Goal: Task Accomplishment & Management: Manage account settings

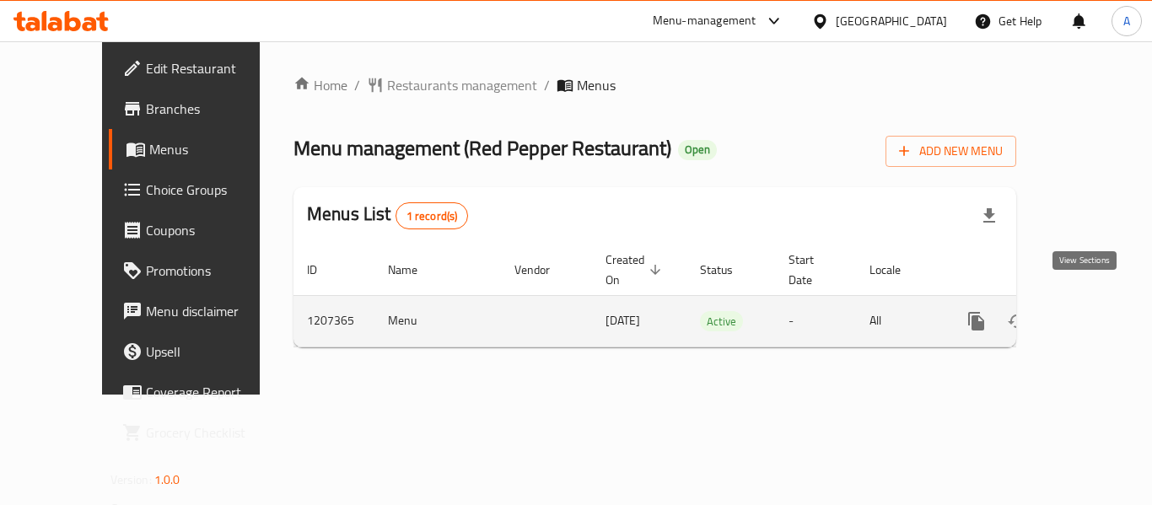
click at [1094, 311] on icon "enhanced table" at bounding box center [1098, 321] width 20 height 20
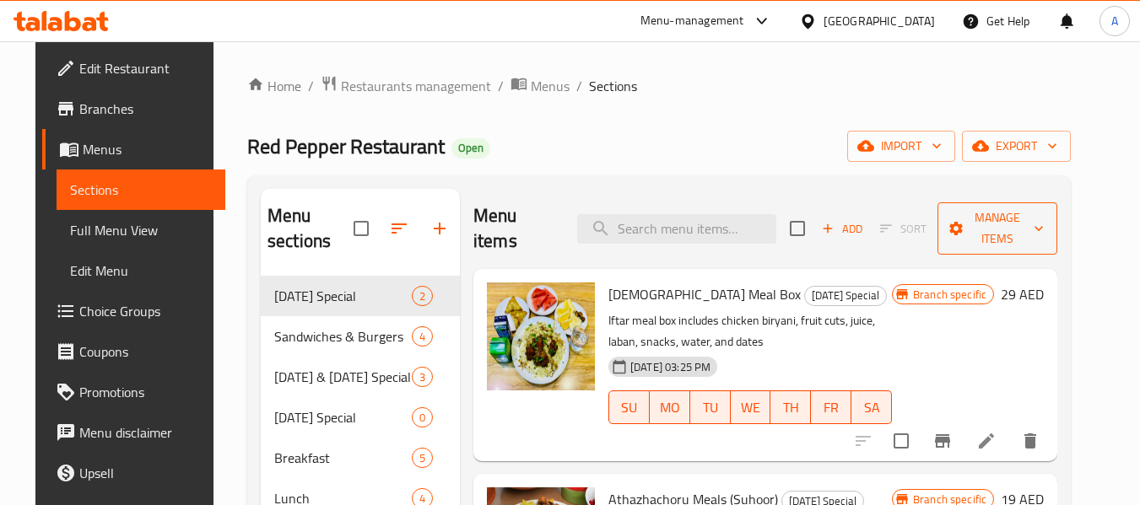
click at [1044, 209] on span "Manage items" at bounding box center [998, 229] width 94 height 42
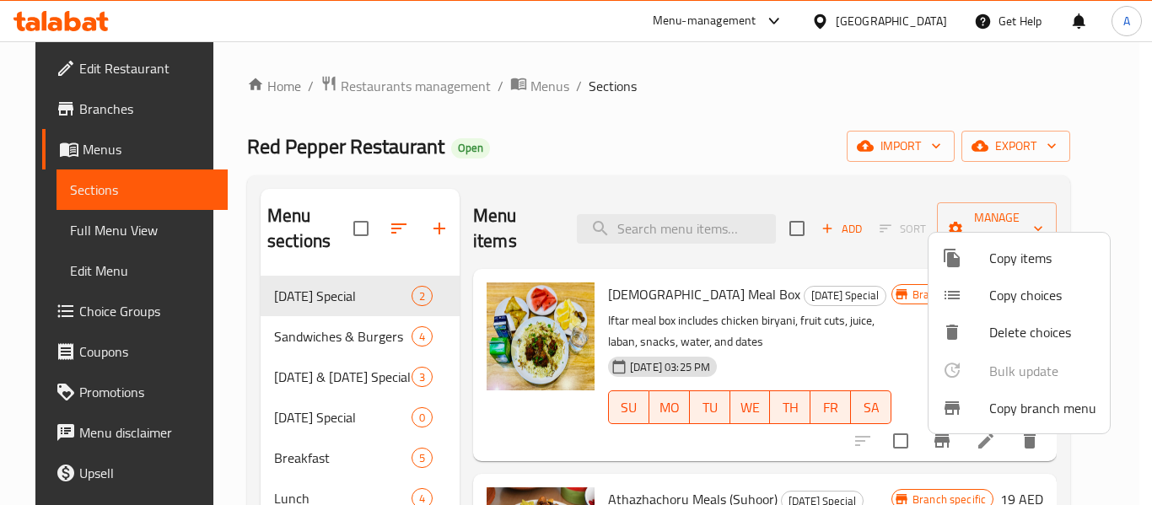
click at [1055, 138] on div at bounding box center [576, 252] width 1152 height 505
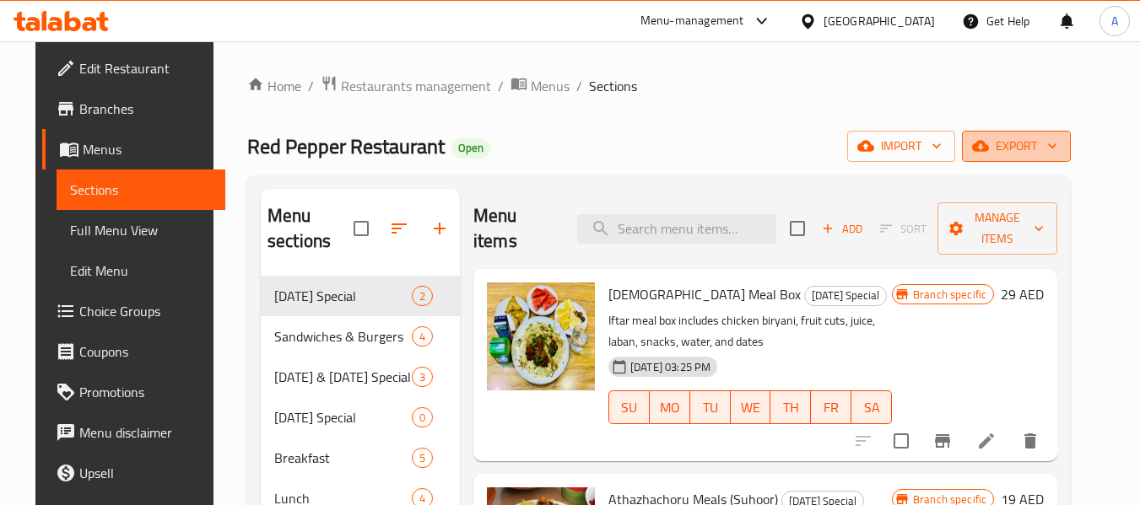
click at [1044, 145] on span "export" at bounding box center [1016, 146] width 82 height 21
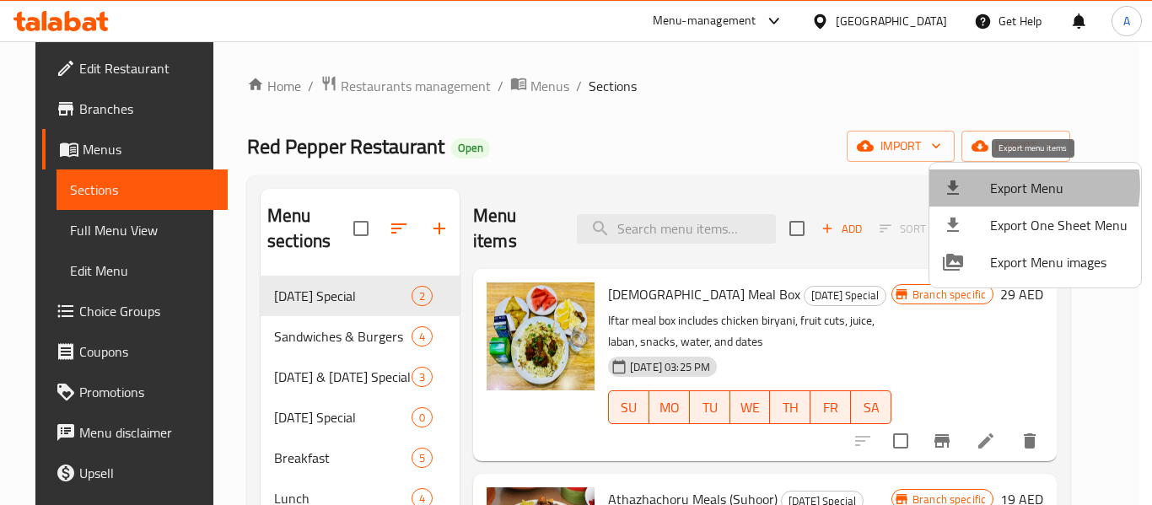
click at [1021, 186] on span "Export Menu" at bounding box center [1059, 188] width 138 height 20
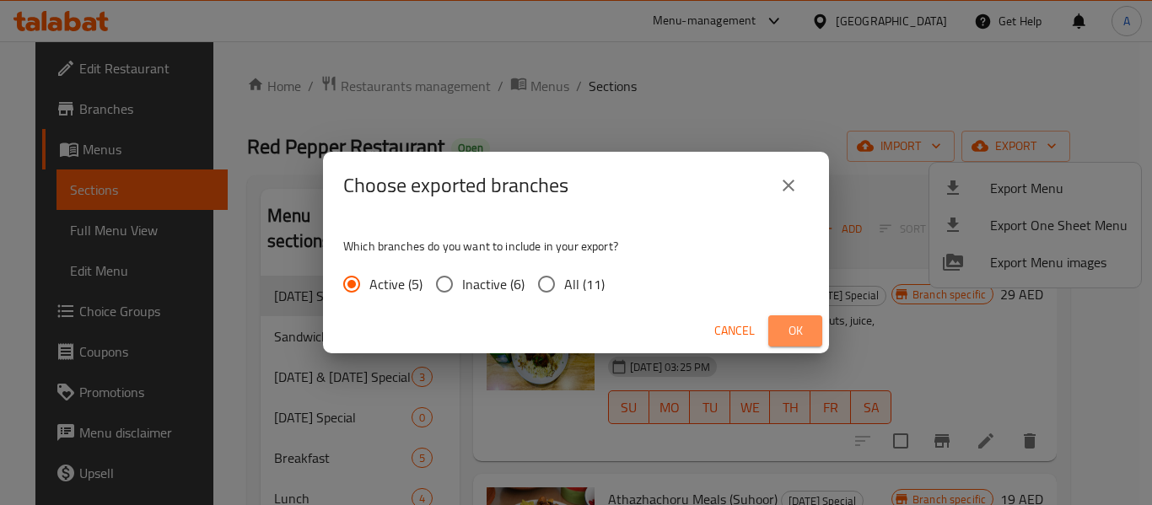
click at [798, 339] on span "Ok" at bounding box center [795, 331] width 27 height 21
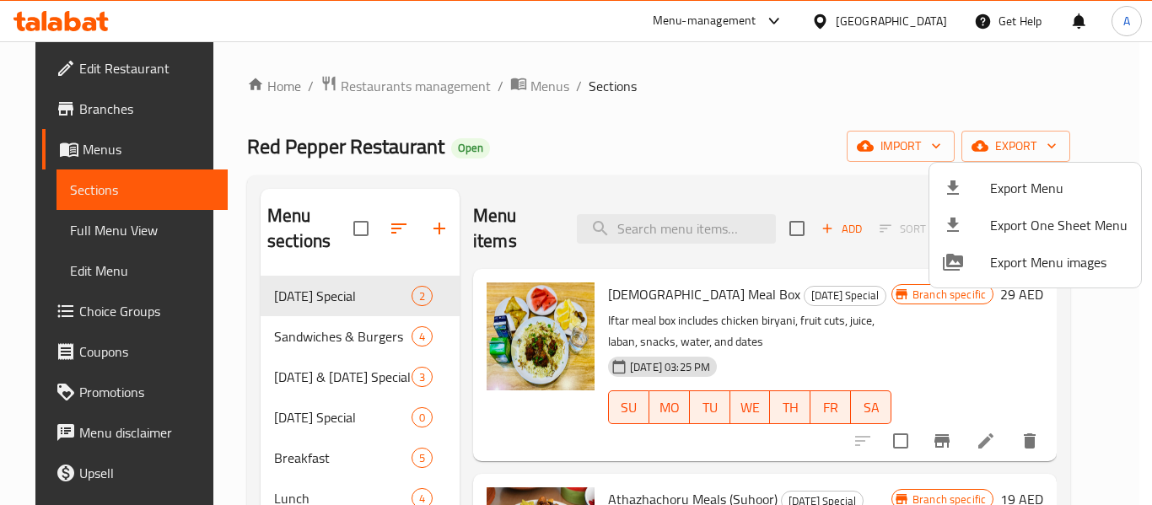
click at [67, 94] on div at bounding box center [576, 252] width 1152 height 505
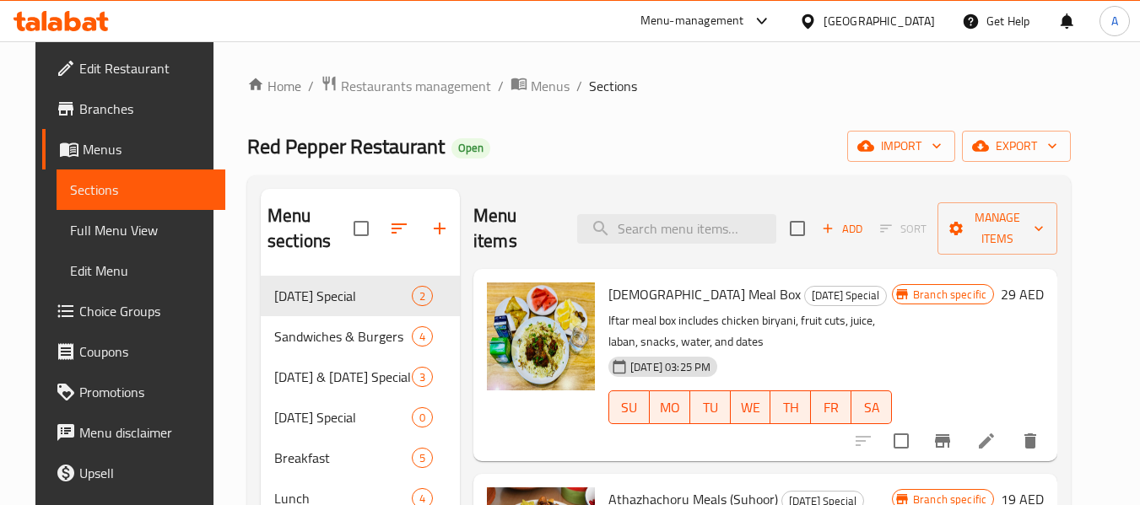
click at [67, 94] on link "Branches" at bounding box center [134, 109] width 184 height 40
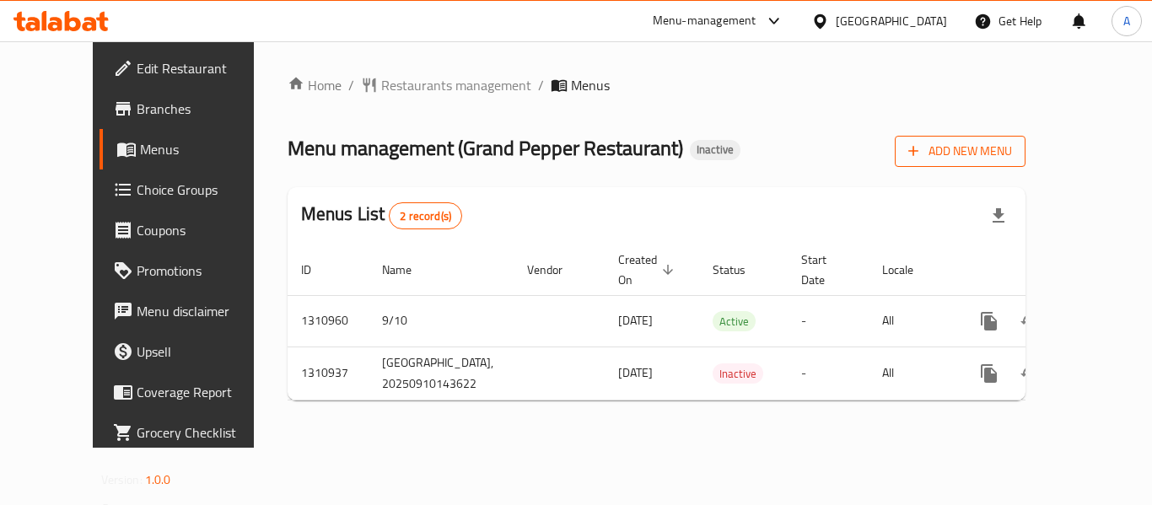
click at [1012, 157] on span "Add New Menu" at bounding box center [961, 151] width 104 height 21
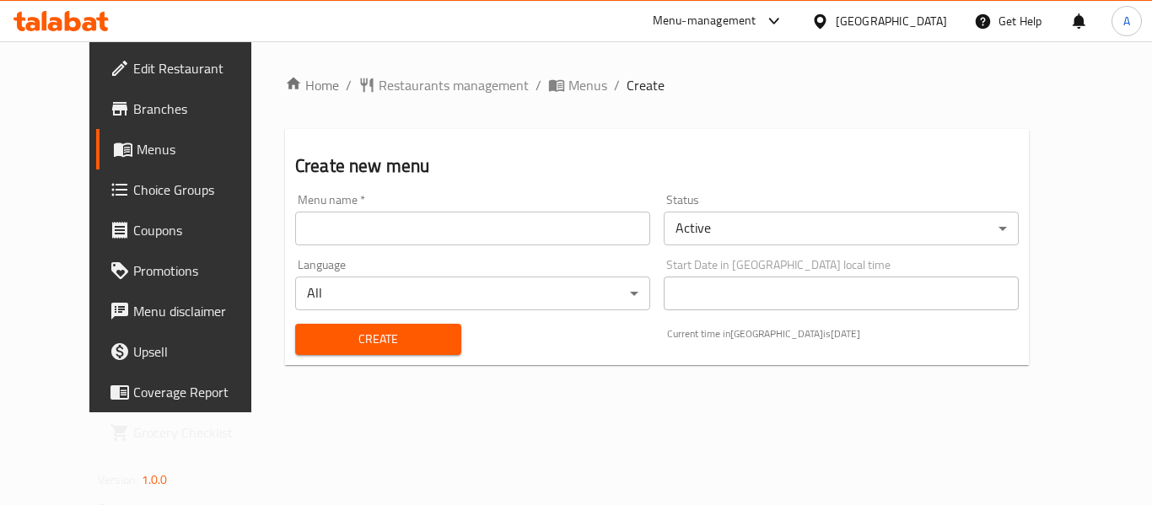
click at [447, 219] on input "text" at bounding box center [472, 229] width 355 height 34
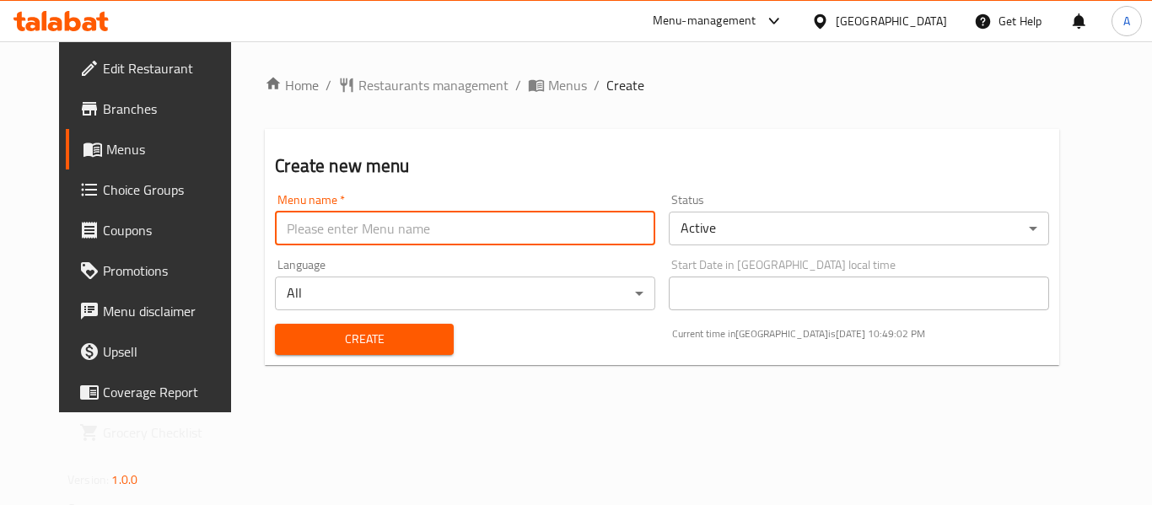
click at [301, 337] on div "Create" at bounding box center [364, 339] width 198 height 51
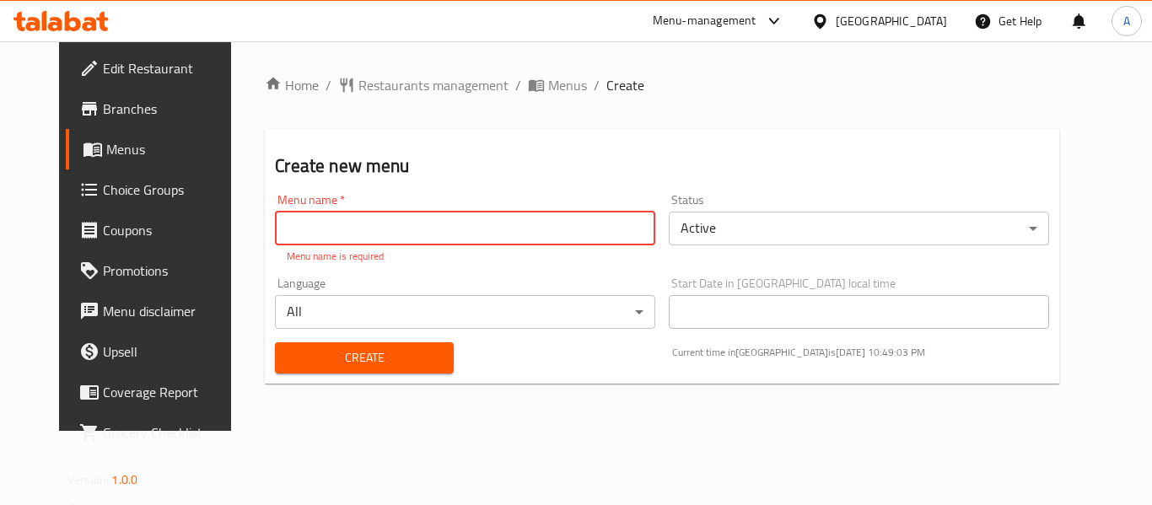
drag, startPoint x: 332, startPoint y: 227, endPoint x: 332, endPoint y: 245, distance: 17.7
click at [332, 227] on input "text" at bounding box center [465, 229] width 380 height 34
click at [337, 239] on input "New 11/12" at bounding box center [465, 229] width 380 height 34
drag, startPoint x: 279, startPoint y: 229, endPoint x: 398, endPoint y: 231, distance: 119.0
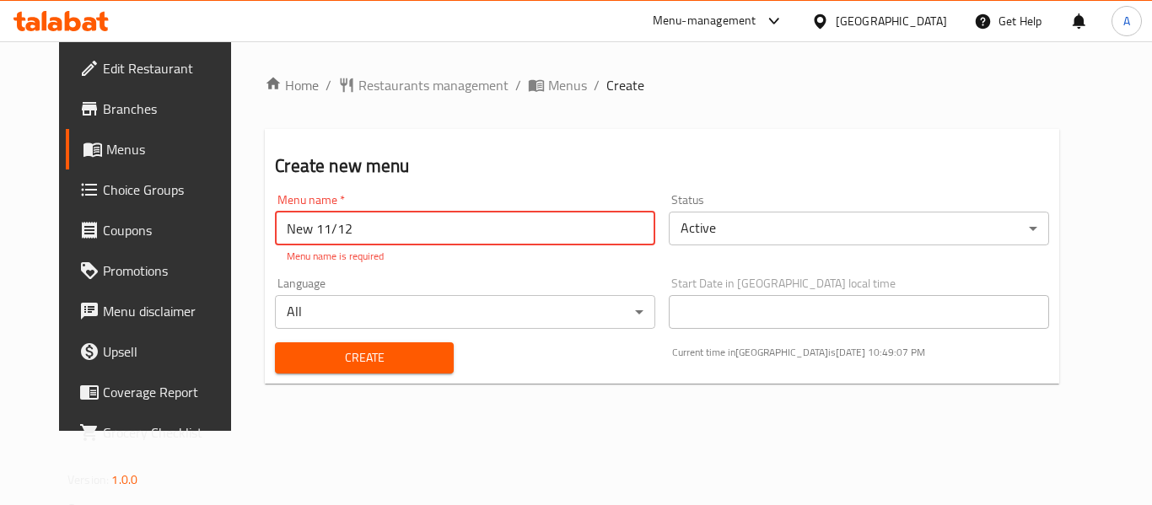
click at [398, 231] on input "New 11/12" at bounding box center [465, 229] width 380 height 34
type input "New"
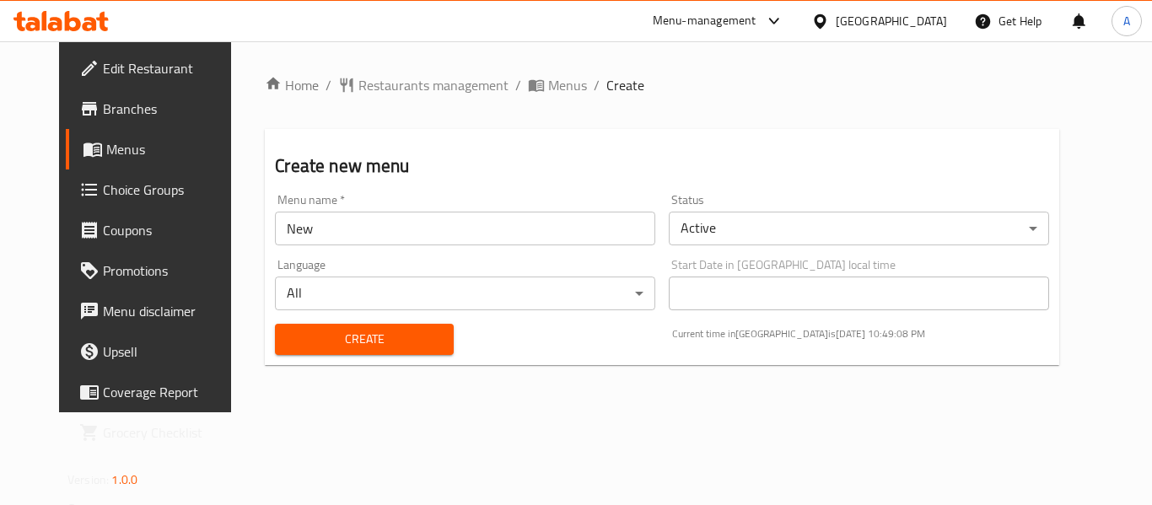
click at [265, 365] on div "Home / Restaurants management / Menus / Create Create new menu Menu name   * Ne…" at bounding box center [662, 227] width 795 height 304
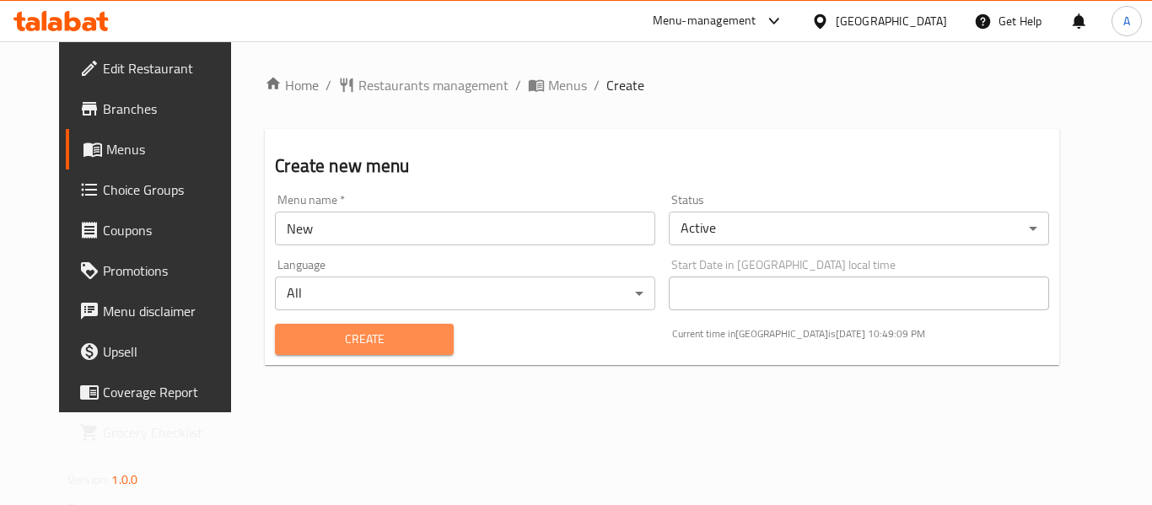
click at [303, 352] on button "Create" at bounding box center [364, 339] width 178 height 31
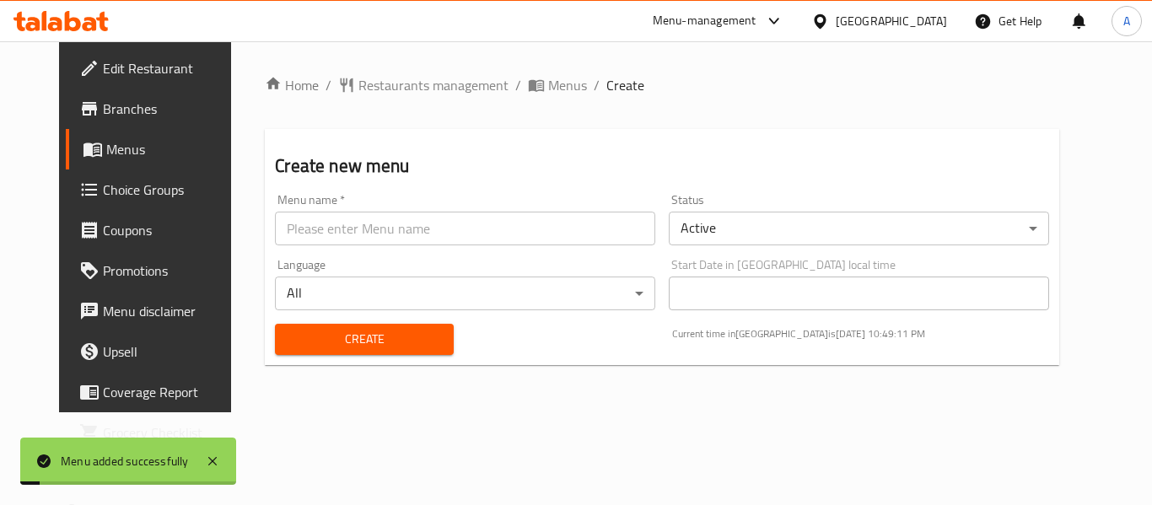
click at [99, 159] on link "Menus" at bounding box center [159, 149] width 186 height 40
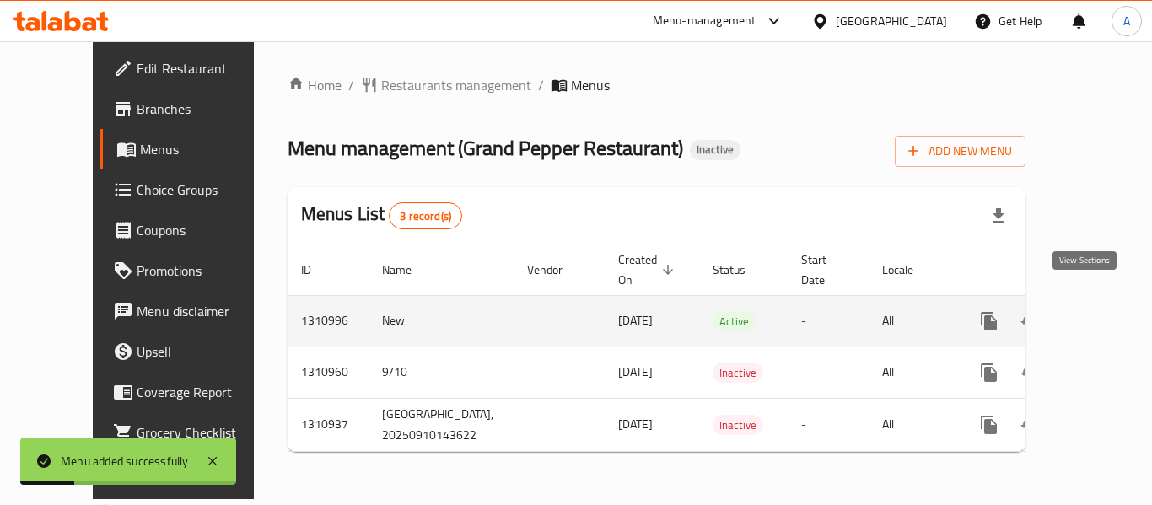
click at [1101, 311] on icon "enhanced table" at bounding box center [1111, 321] width 20 height 20
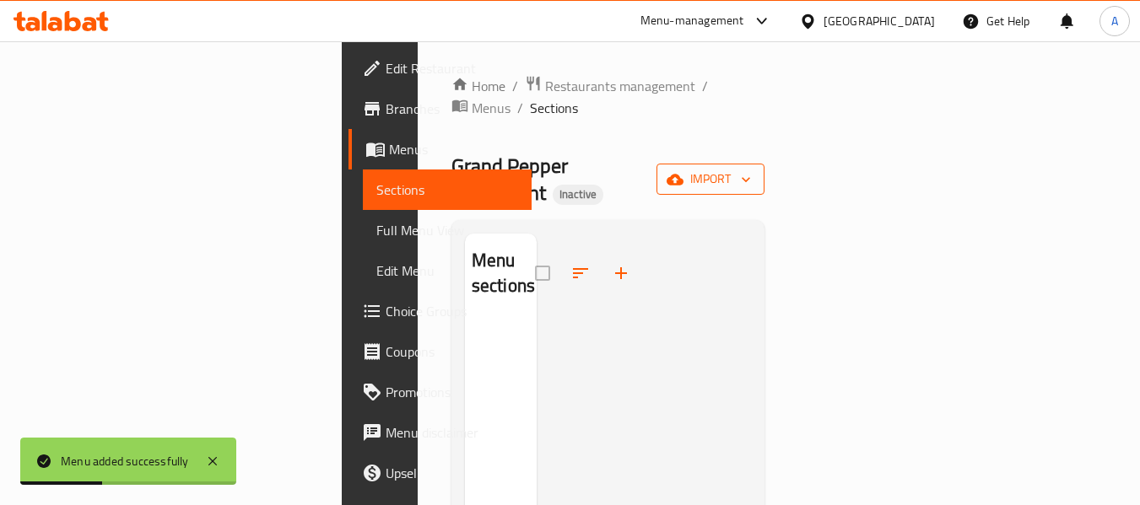
click at [764, 164] on button "import" at bounding box center [710, 179] width 108 height 31
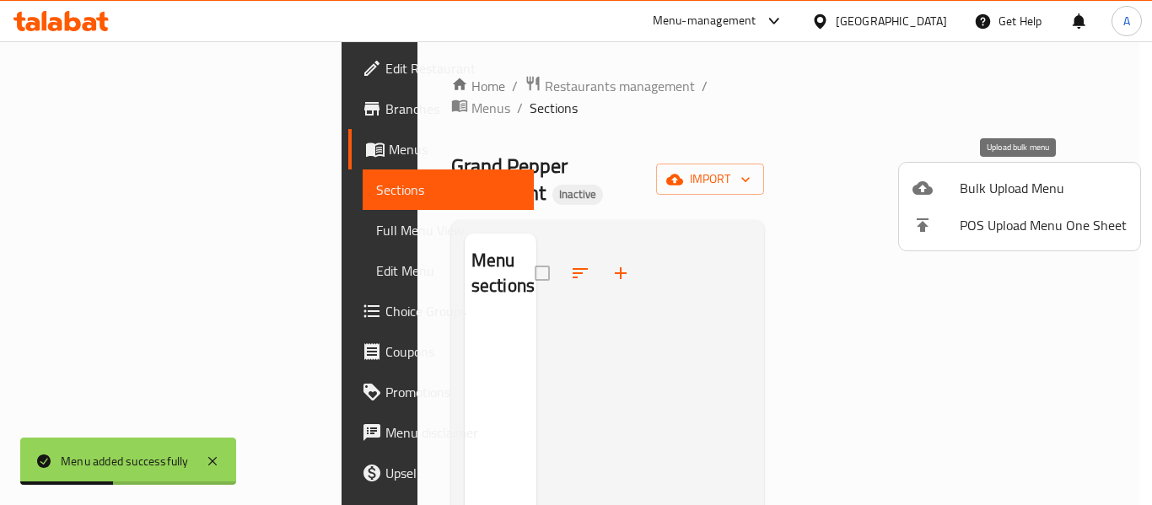
click at [973, 179] on span "Bulk Upload Menu" at bounding box center [1043, 188] width 167 height 20
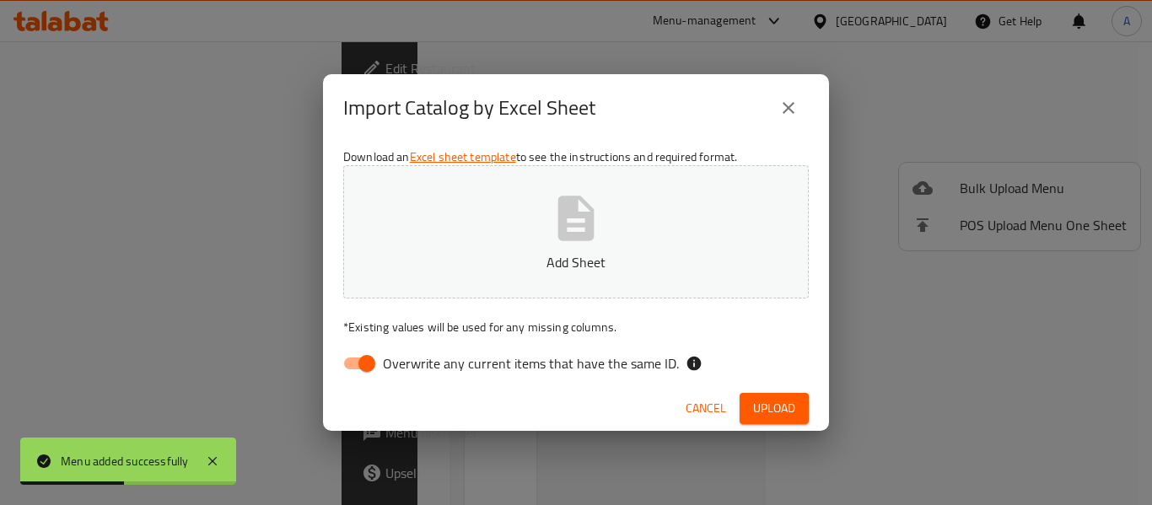
click at [463, 383] on div "Download an Excel sheet template to see the instructions and required format. A…" at bounding box center [576, 264] width 506 height 245
click at [450, 362] on span "Overwrite any current items that have the same ID." at bounding box center [531, 363] width 296 height 20
click at [415, 362] on input "Overwrite any current items that have the same ID." at bounding box center [367, 364] width 96 height 32
checkbox input "false"
click at [503, 235] on button "Add Sheet" at bounding box center [576, 231] width 466 height 133
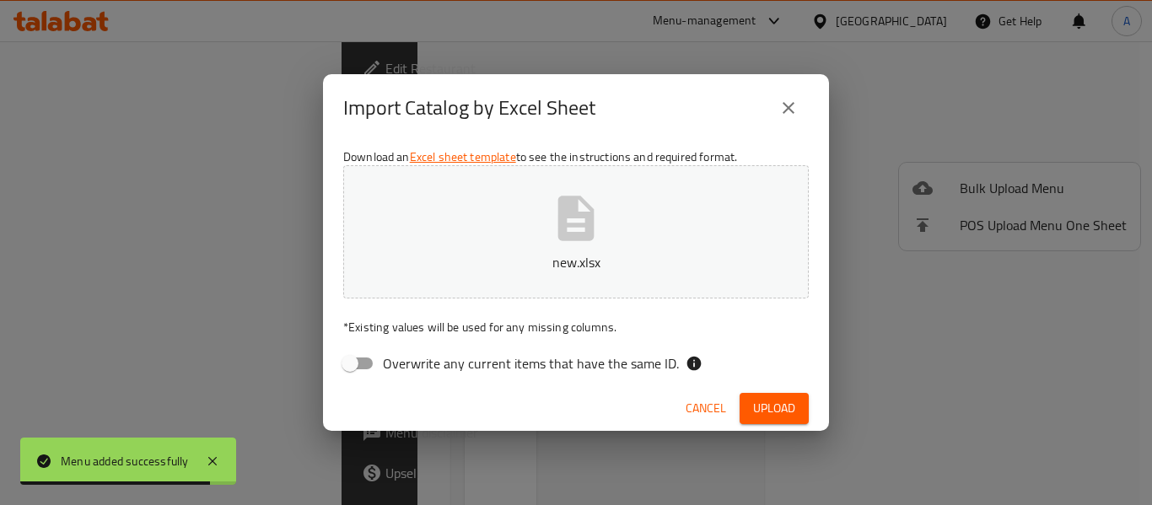
click at [812, 420] on div "Cancel Upload" at bounding box center [576, 408] width 506 height 45
click at [762, 415] on span "Upload" at bounding box center [774, 408] width 42 height 21
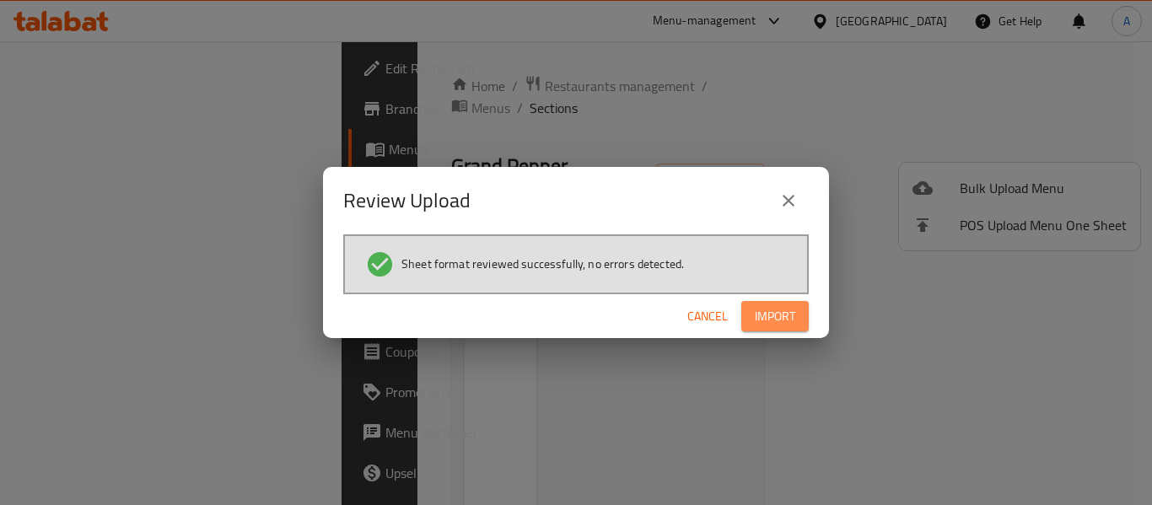
click at [770, 321] on span "Import" at bounding box center [775, 316] width 40 height 21
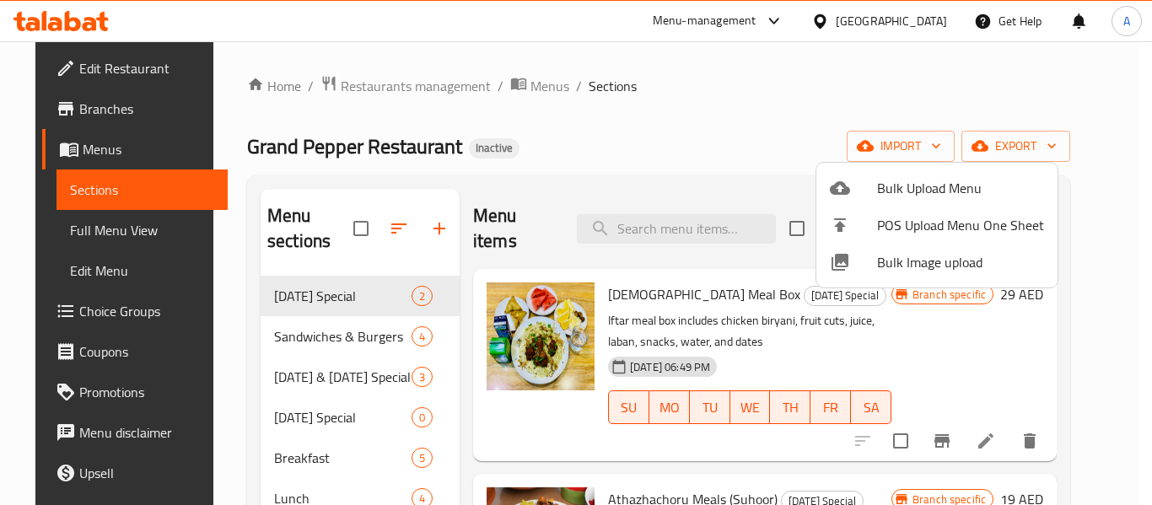
click at [695, 100] on div at bounding box center [576, 252] width 1152 height 505
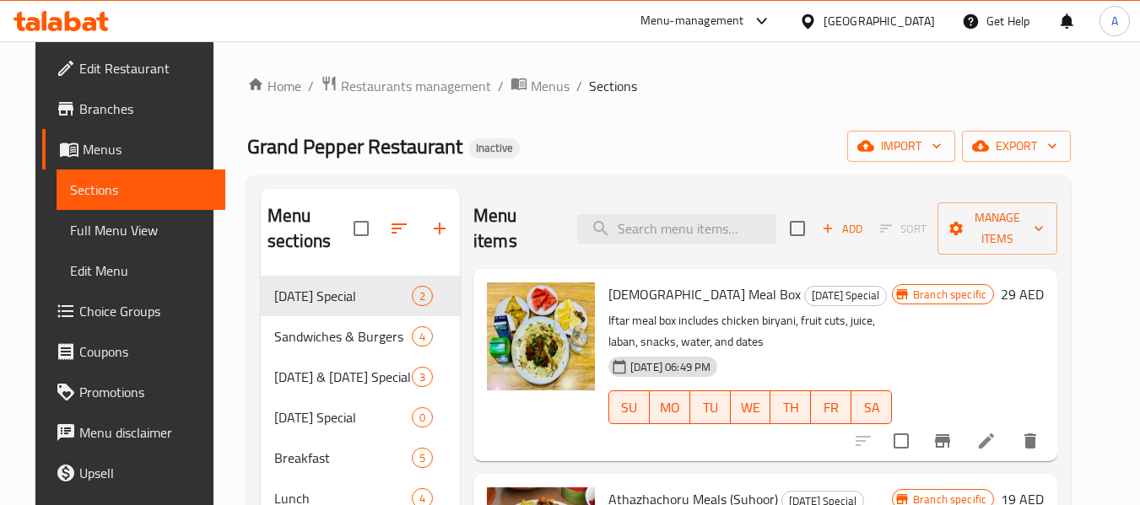
click at [864, 25] on div "[GEOGRAPHIC_DATA]" at bounding box center [878, 21] width 111 height 19
type input "eg"
click at [751, 143] on div "[GEOGRAPHIC_DATA]" at bounding box center [807, 134] width 253 height 39
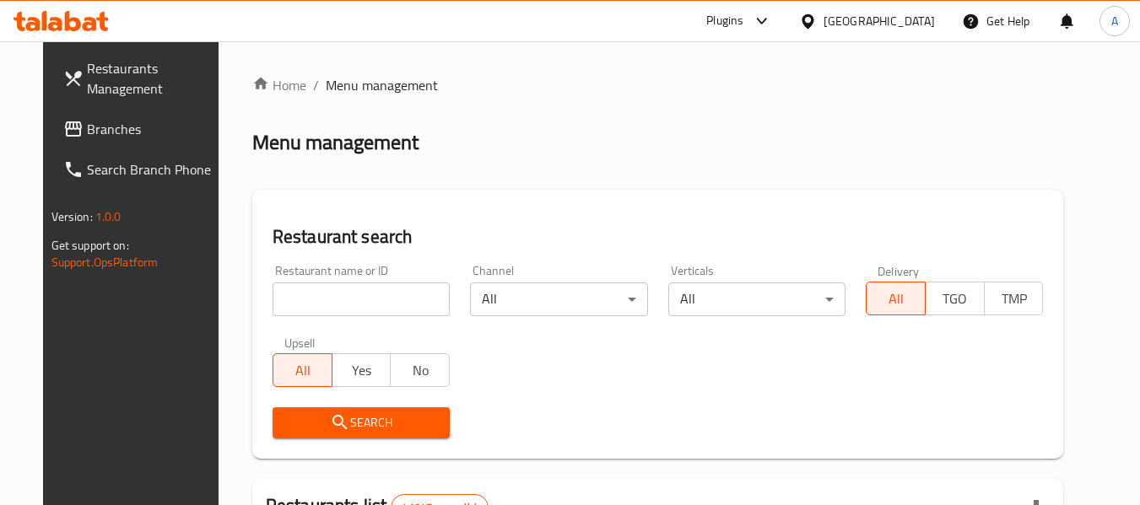
click at [87, 120] on span "Branches" at bounding box center [153, 129] width 133 height 20
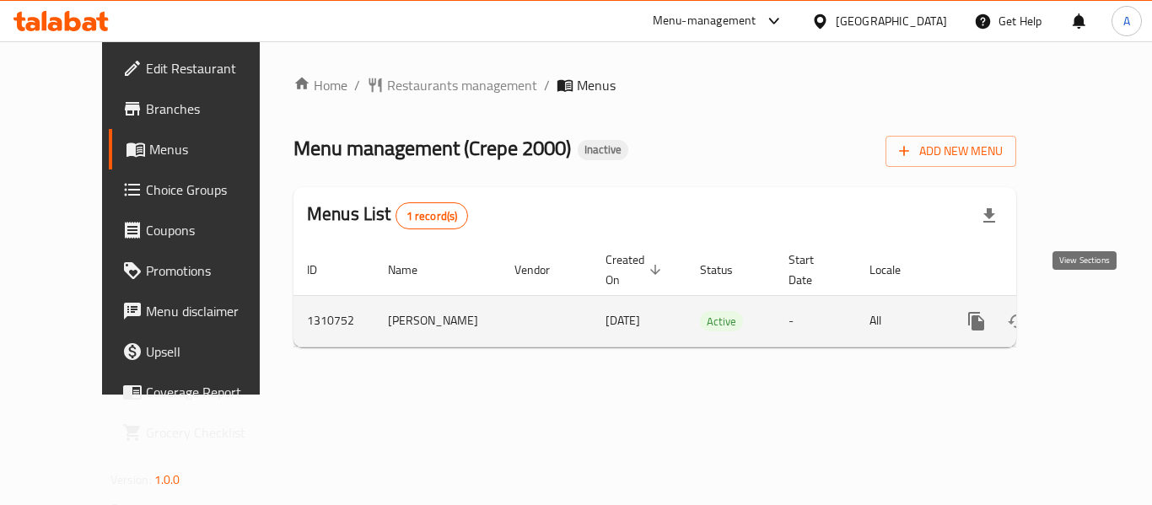
click at [1088, 311] on icon "enhanced table" at bounding box center [1098, 321] width 20 height 20
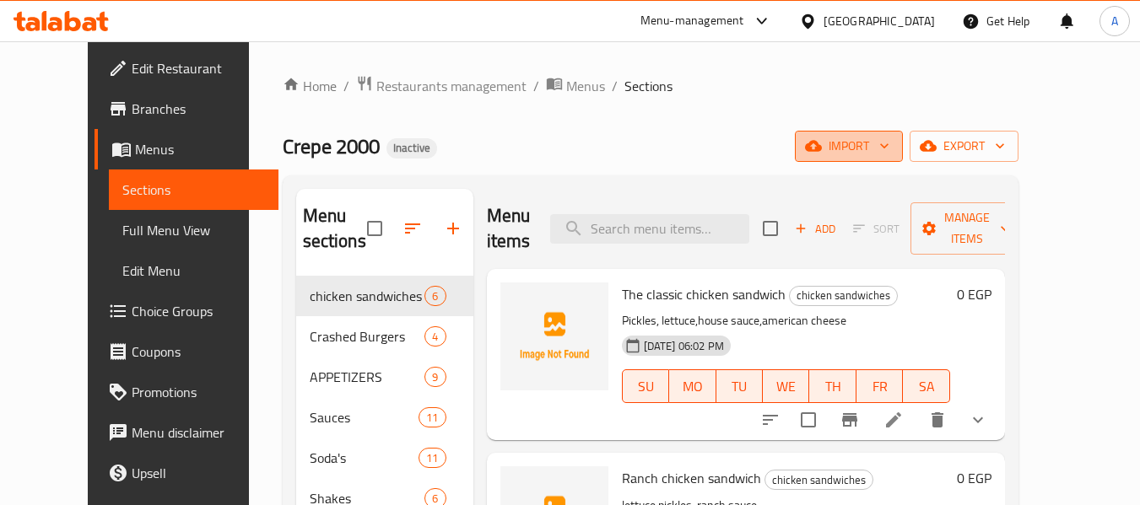
click at [889, 148] on span "import" at bounding box center [848, 146] width 81 height 21
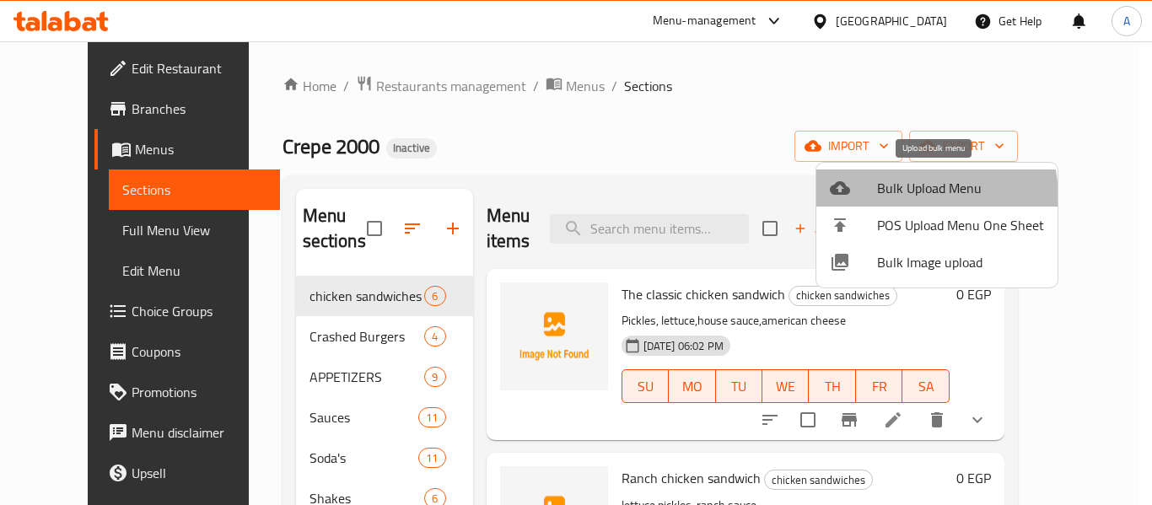
click at [882, 201] on li "Bulk Upload Menu" at bounding box center [937, 188] width 241 height 37
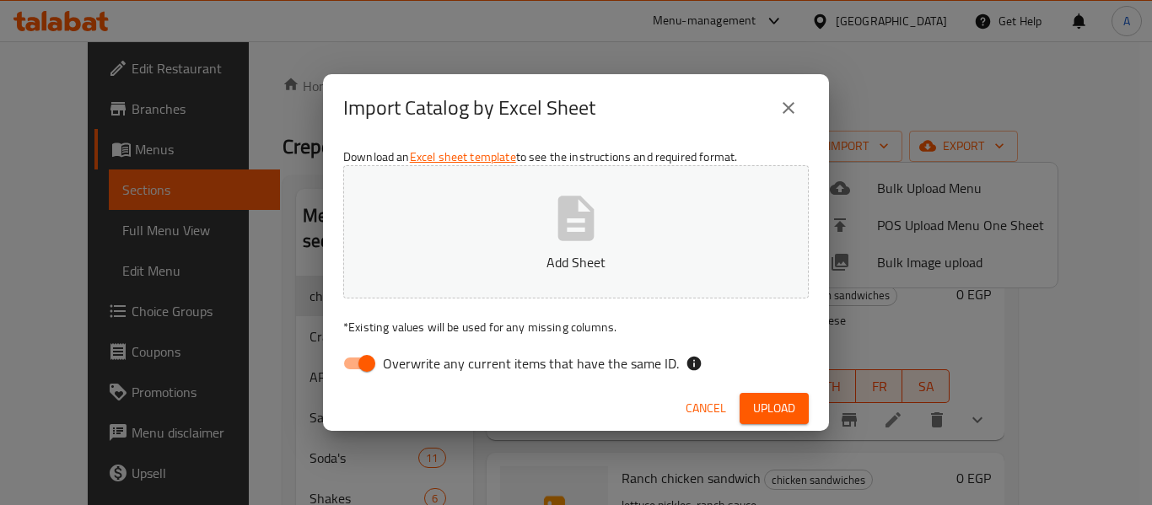
click at [788, 116] on icon "close" at bounding box center [789, 108] width 20 height 20
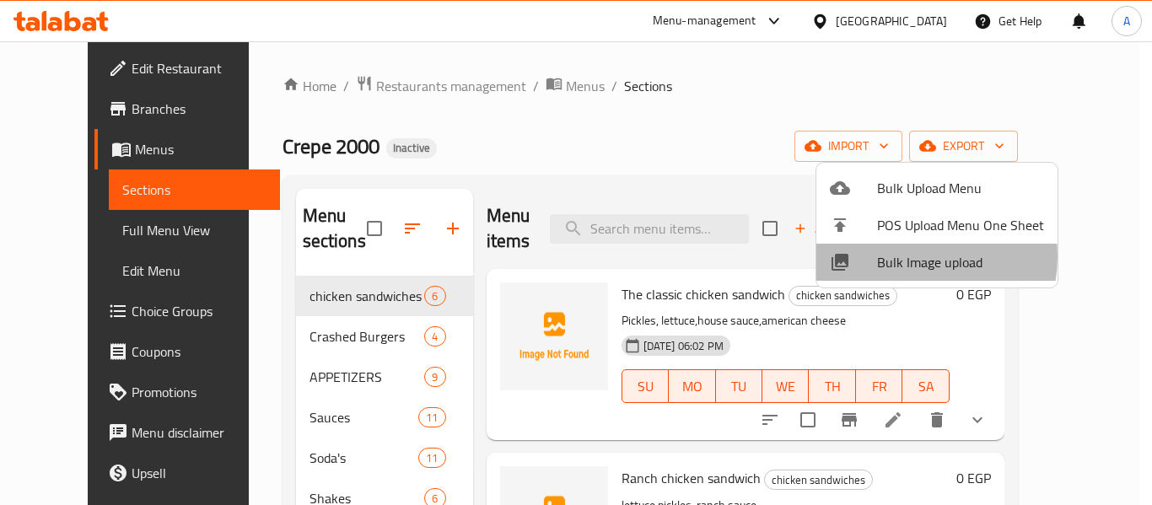
click at [903, 256] on span "Bulk Image upload" at bounding box center [960, 262] width 167 height 20
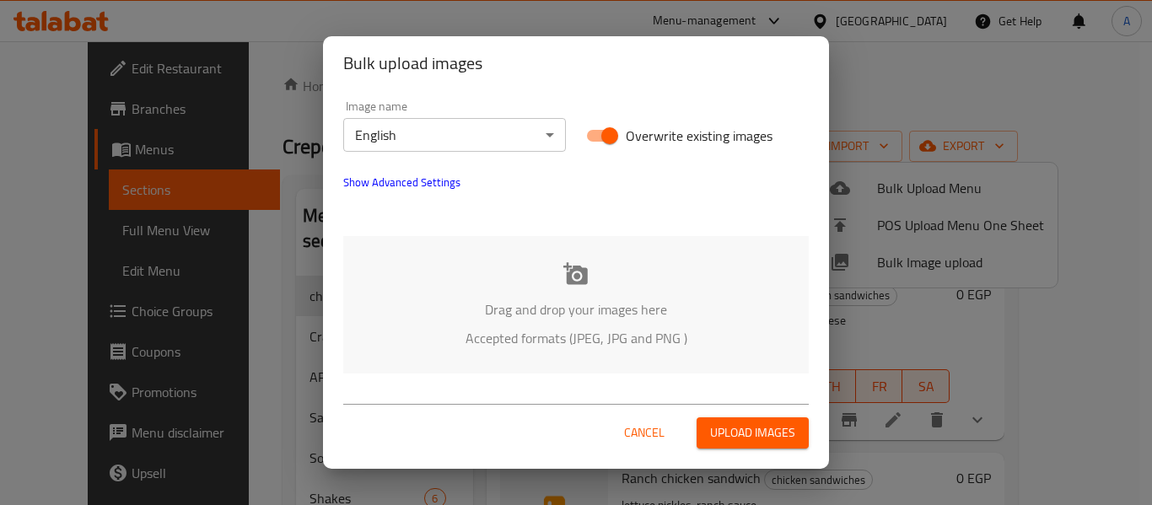
click at [523, 329] on p "Accepted formats (JPEG, JPG and PNG )" at bounding box center [576, 338] width 415 height 20
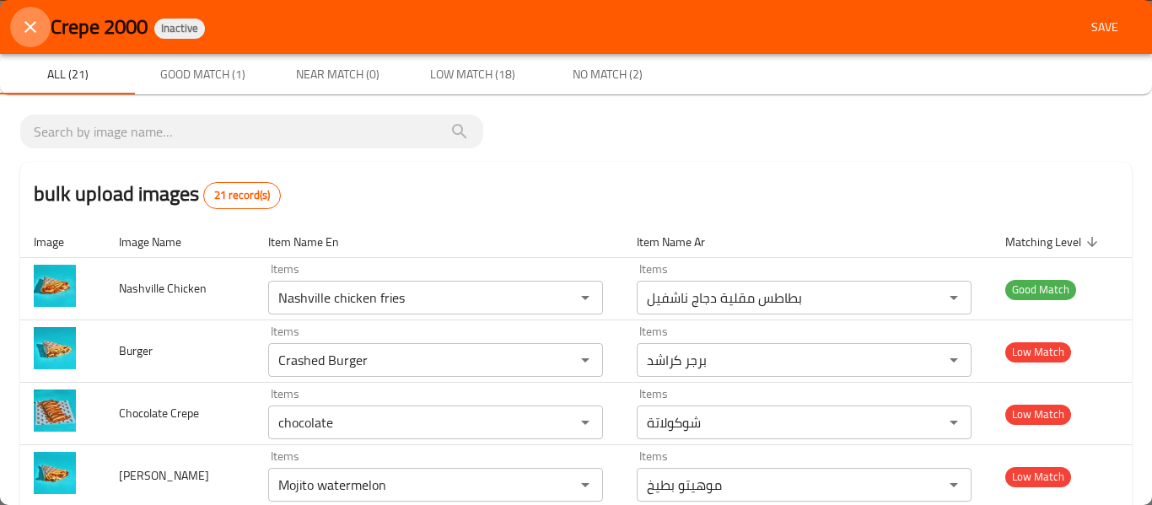
click at [43, 16] on button "close" at bounding box center [30, 27] width 40 height 40
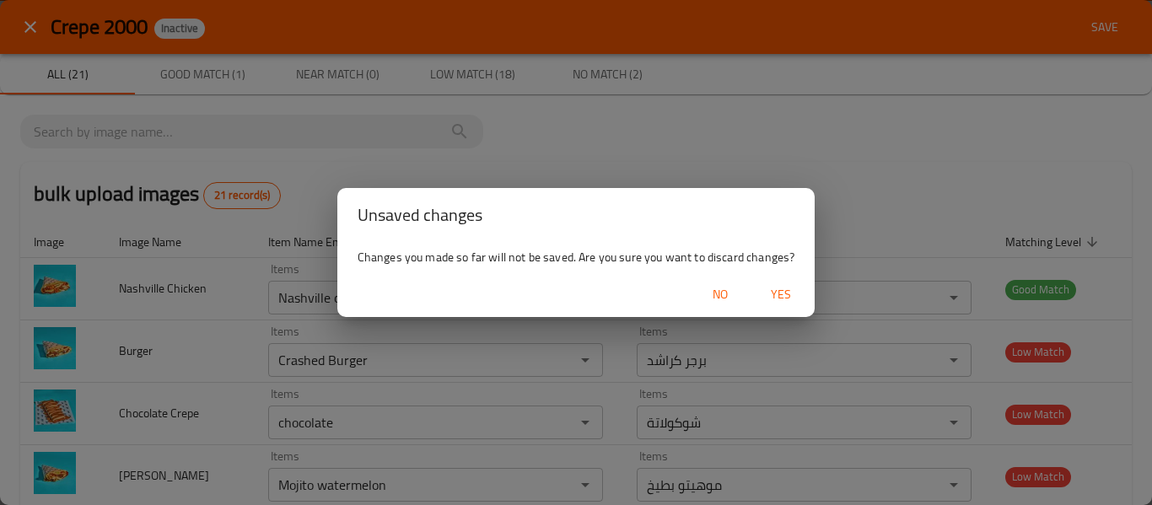
click at [769, 297] on span "Yes" at bounding box center [781, 294] width 40 height 21
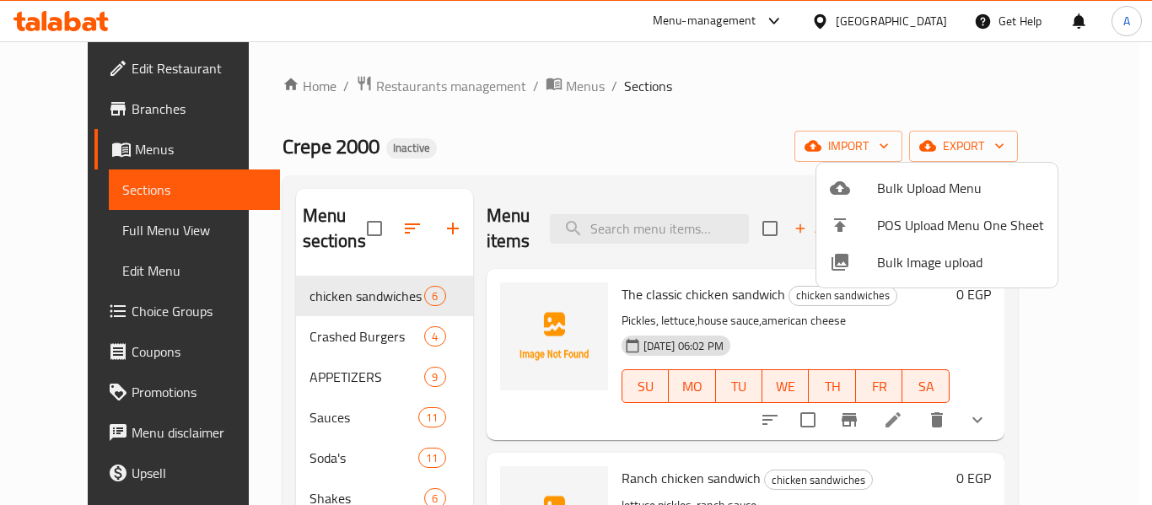
click at [736, 139] on div at bounding box center [576, 252] width 1152 height 505
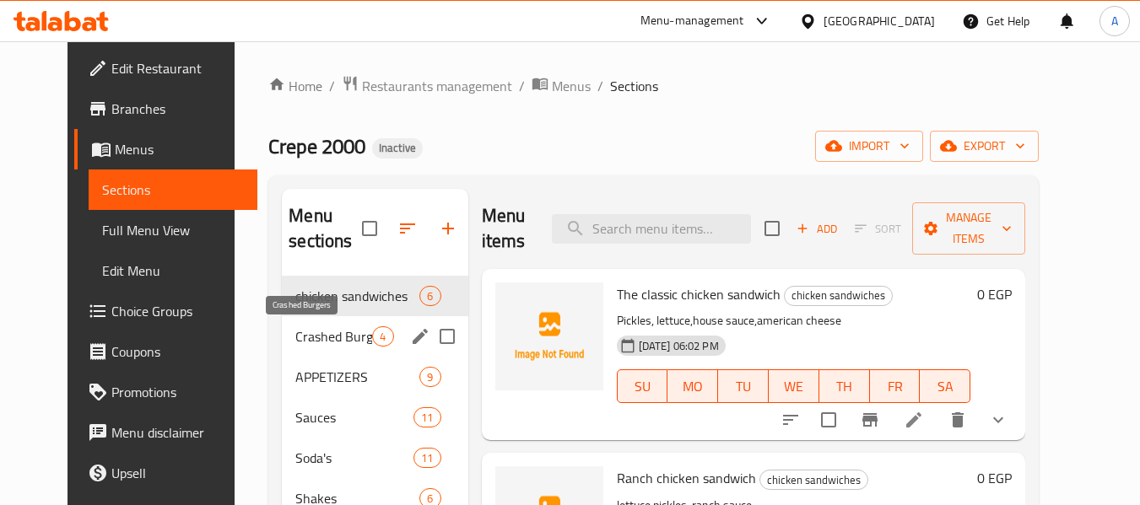
click at [299, 336] on span "Crashed Burgers" at bounding box center [333, 336] width 77 height 20
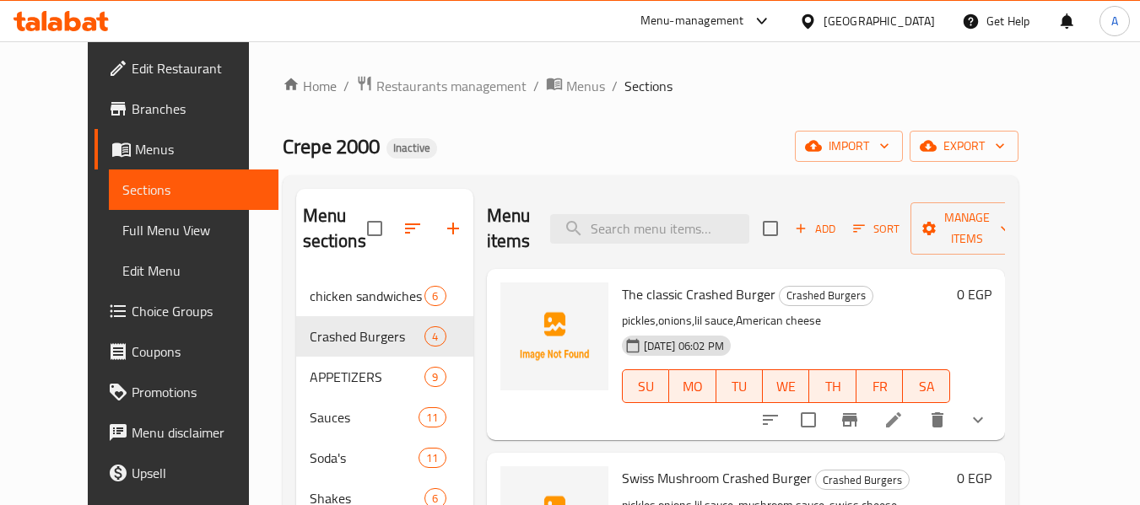
click at [664, 210] on div "Menu items Add Sort Manage items" at bounding box center [746, 229] width 518 height 80
click at [664, 218] on input "search" at bounding box center [649, 229] width 199 height 30
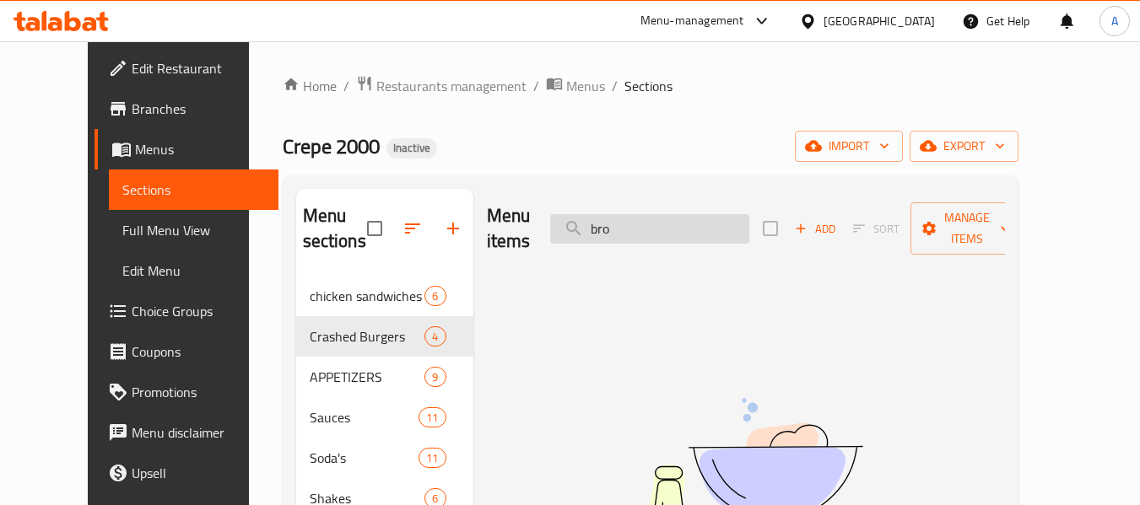
click at [666, 219] on input "bro" at bounding box center [649, 229] width 199 height 30
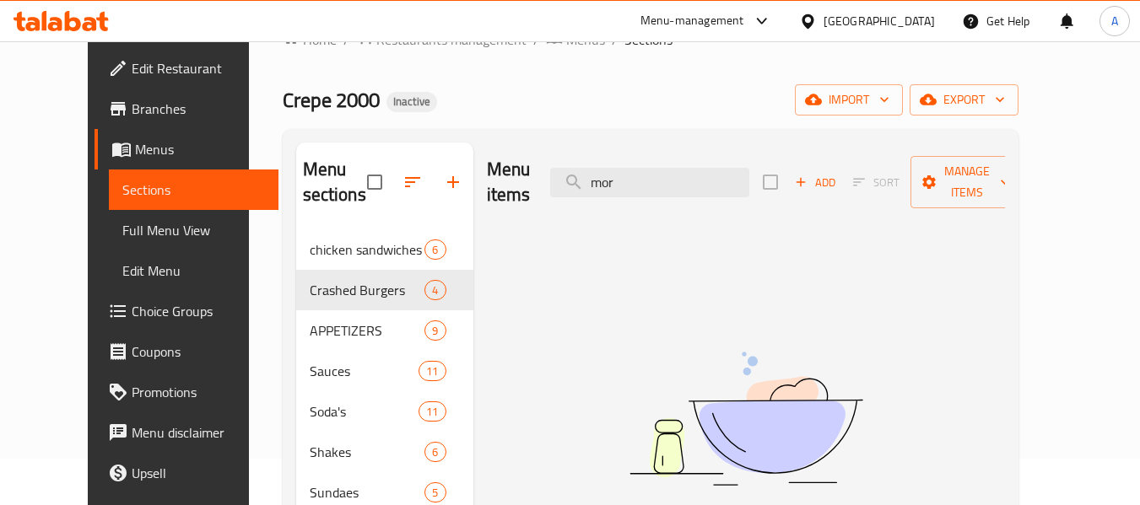
scroll to position [84, 0]
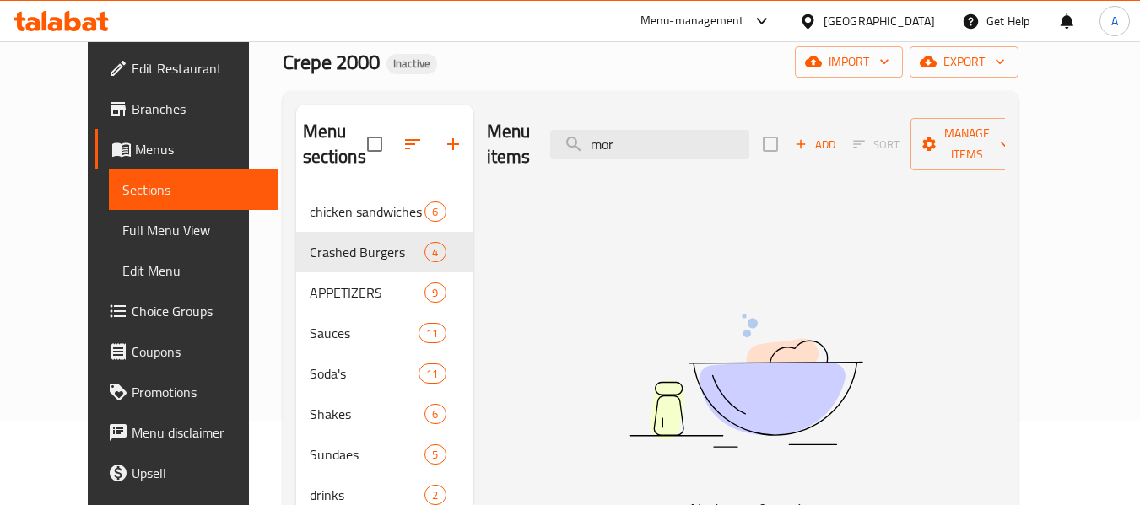
type input "mor"
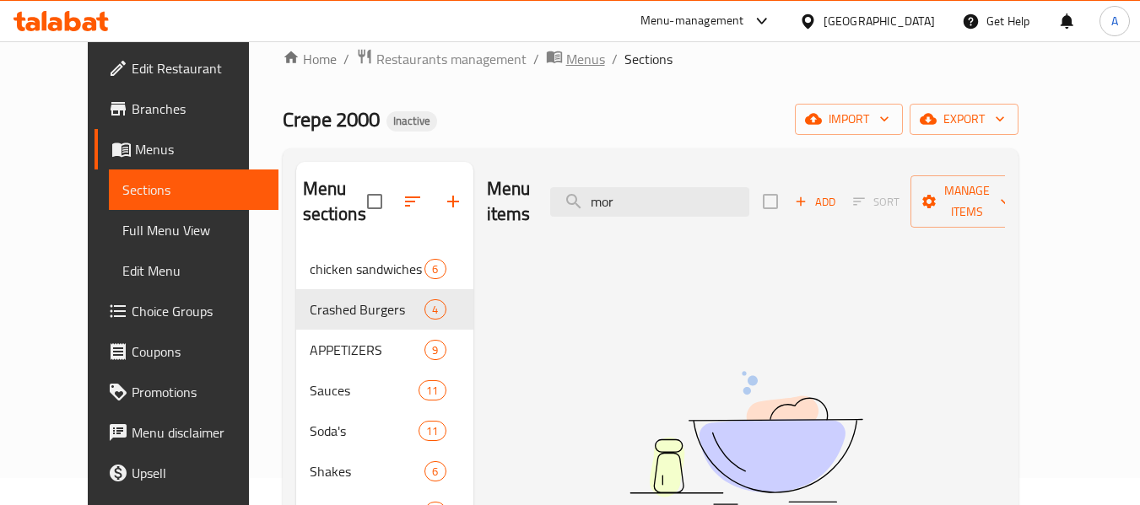
scroll to position [0, 0]
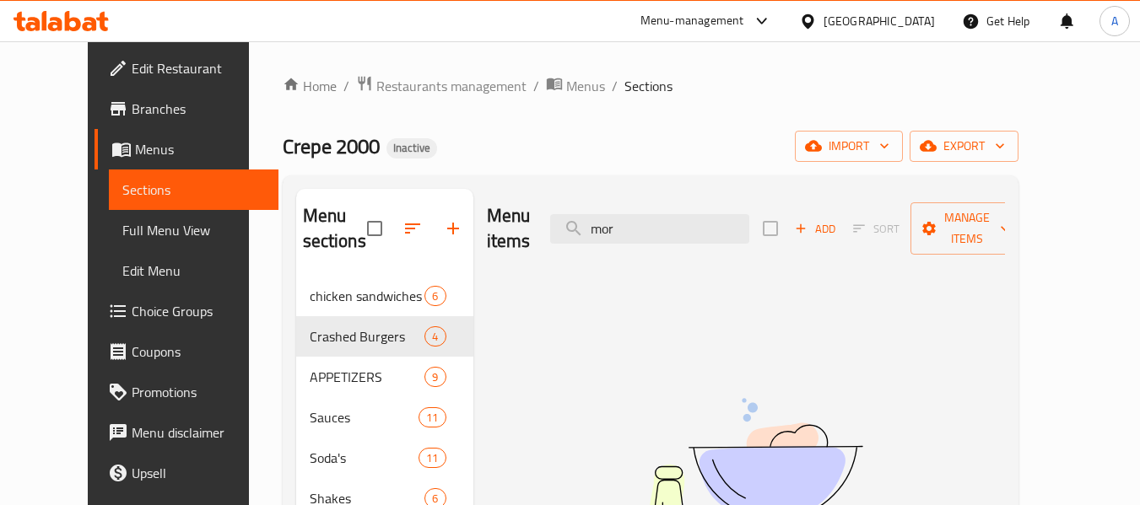
click at [515, 99] on div "Home / Restaurants management / Menus / Sections Crepe 2000 Inactive import exp…" at bounding box center [651, 391] width 736 height 633
click at [566, 81] on span "Menus" at bounding box center [585, 86] width 39 height 20
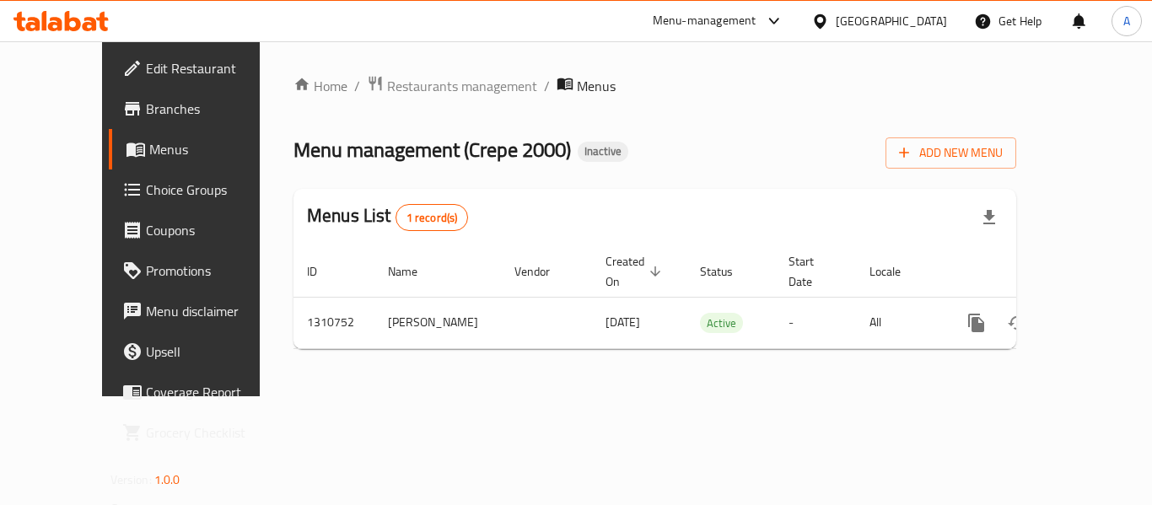
click at [940, 22] on div "Egypt" at bounding box center [891, 21] width 111 height 19
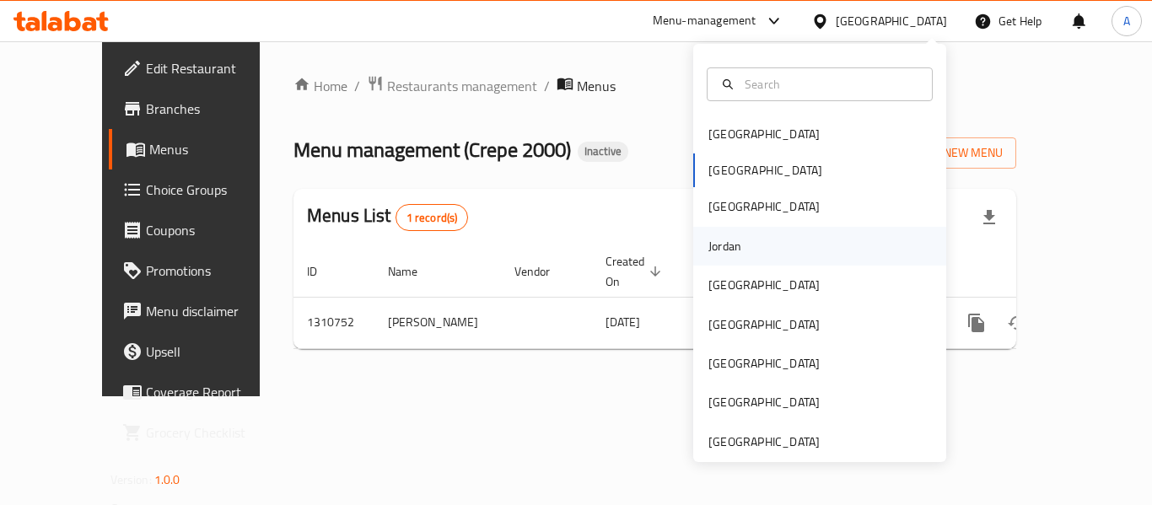
click at [738, 251] on div "Jordan" at bounding box center [725, 246] width 60 height 39
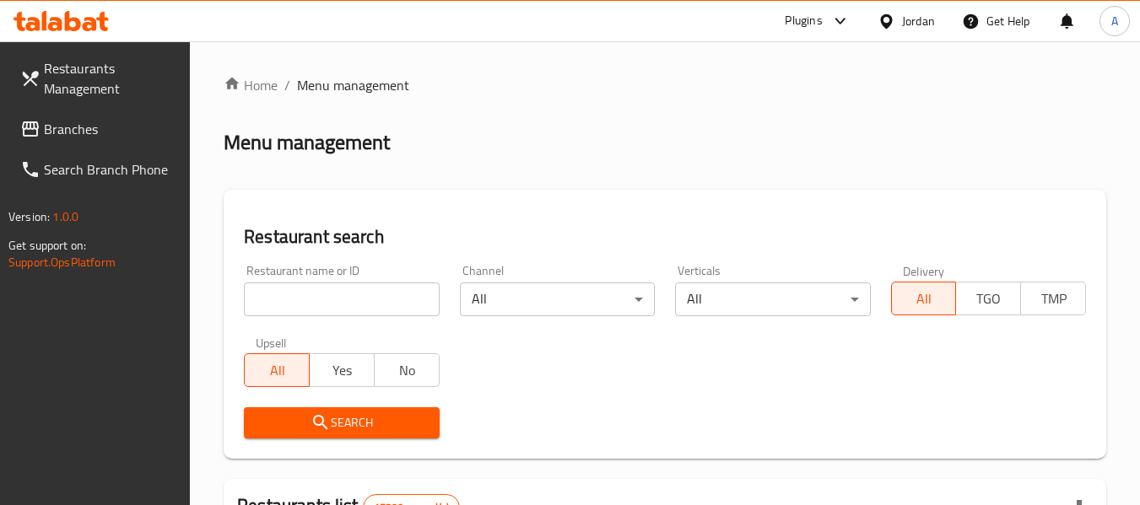
click at [117, 135] on span "Branches" at bounding box center [110, 129] width 133 height 20
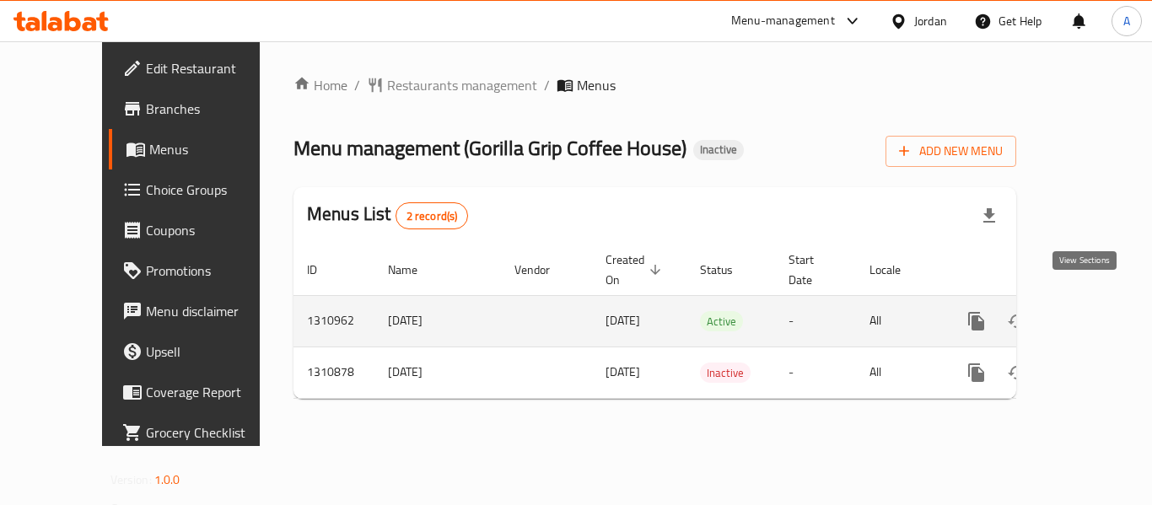
click at [1088, 312] on icon "enhanced table" at bounding box center [1098, 321] width 20 height 20
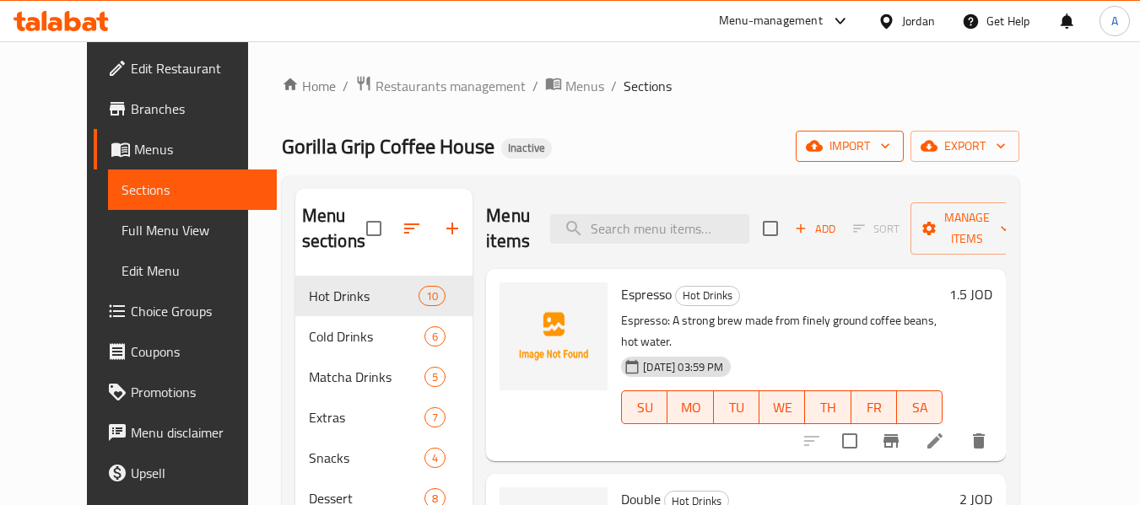
click at [890, 143] on span "import" at bounding box center [849, 146] width 81 height 21
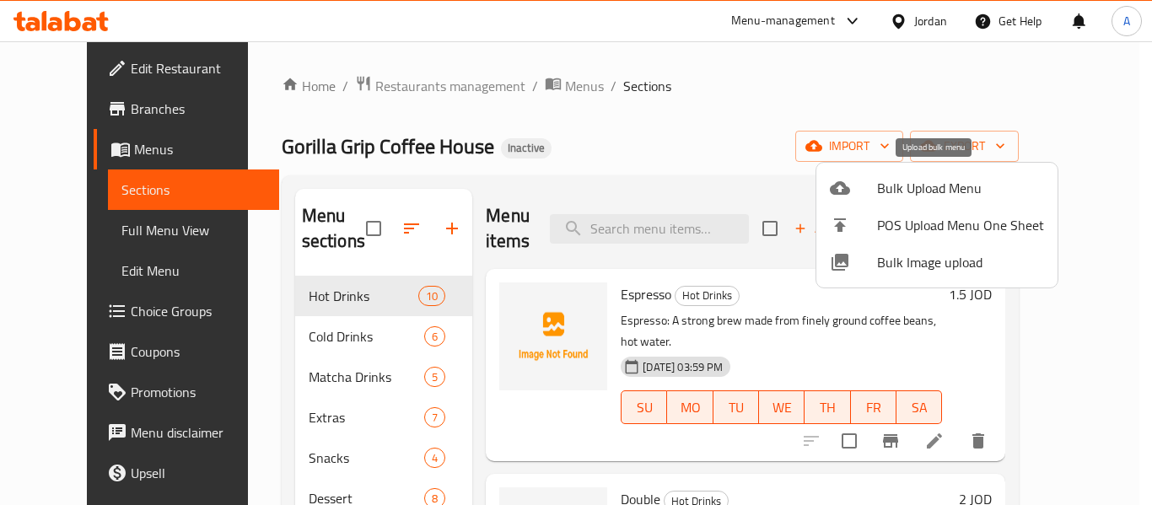
click at [906, 180] on span "Bulk Upload Menu" at bounding box center [960, 188] width 167 height 20
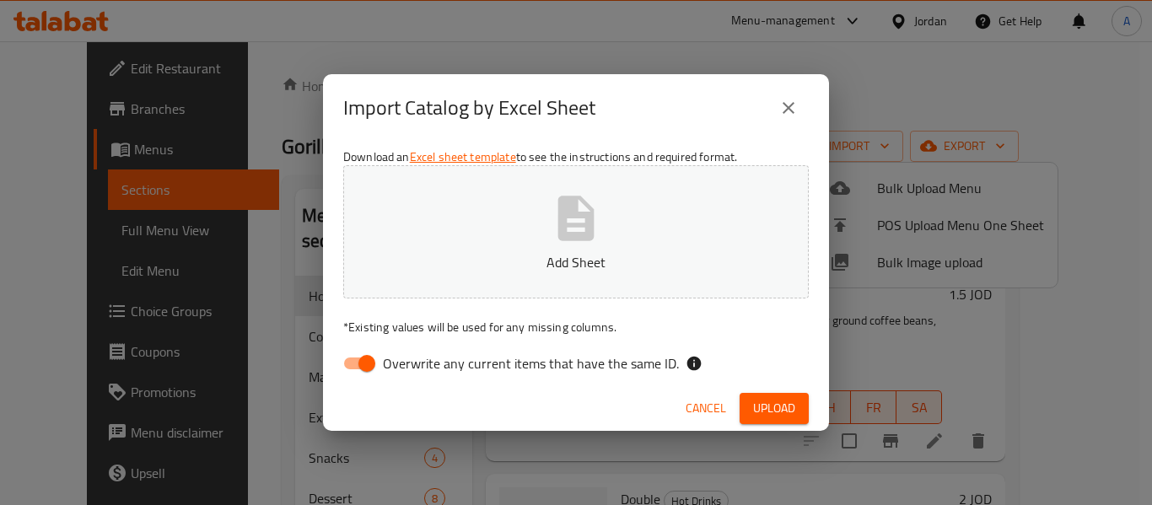
click at [530, 371] on span "Overwrite any current items that have the same ID." at bounding box center [531, 363] width 296 height 20
click at [415, 371] on input "Overwrite any current items that have the same ID." at bounding box center [367, 364] width 96 height 32
checkbox input "false"
click at [549, 246] on button "Add Sheet" at bounding box center [576, 231] width 466 height 133
click at [790, 404] on span "Upload" at bounding box center [774, 408] width 42 height 21
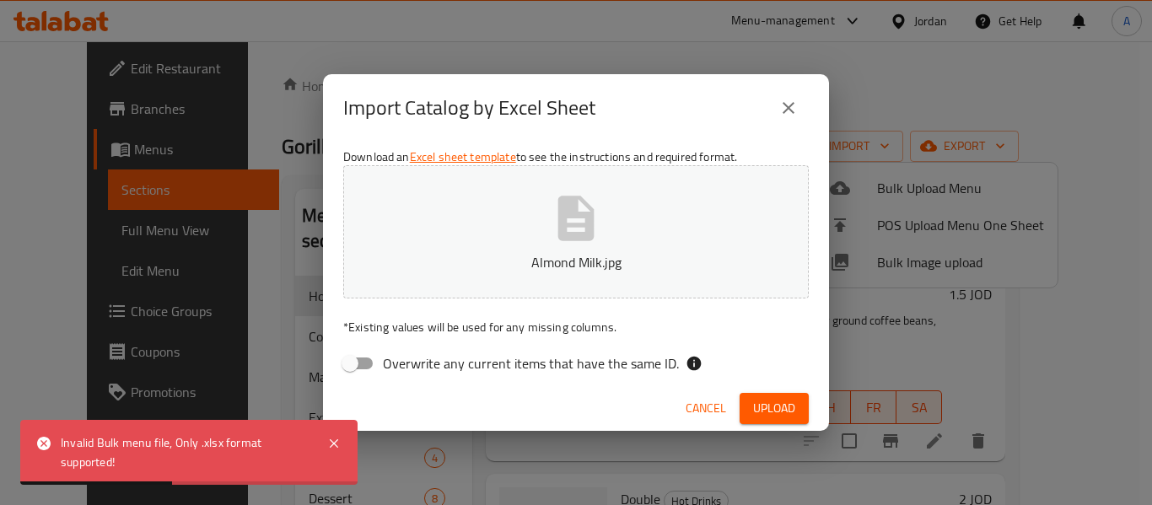
click at [700, 403] on span "Cancel" at bounding box center [706, 408] width 40 height 21
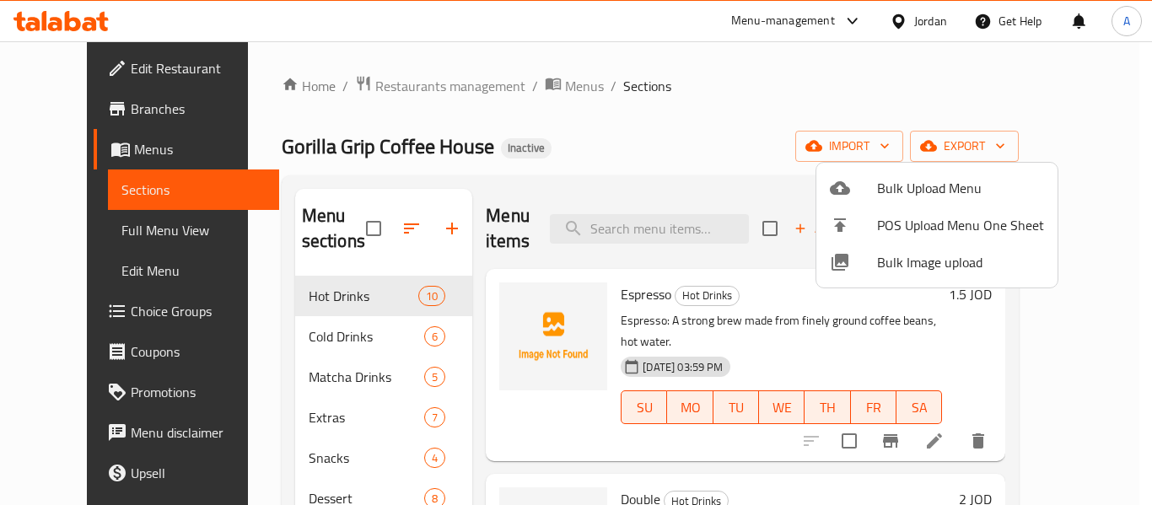
click at [917, 271] on span "Bulk Image upload" at bounding box center [960, 262] width 167 height 20
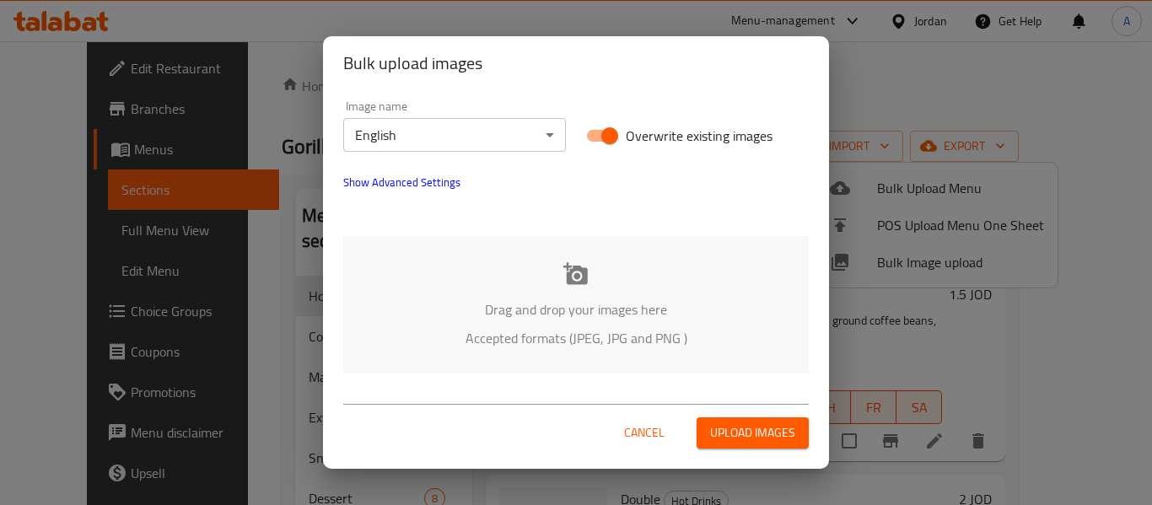
click at [694, 298] on div "Drag and drop your images here Accepted formats (JPEG, JPG and PNG )" at bounding box center [576, 305] width 466 height 138
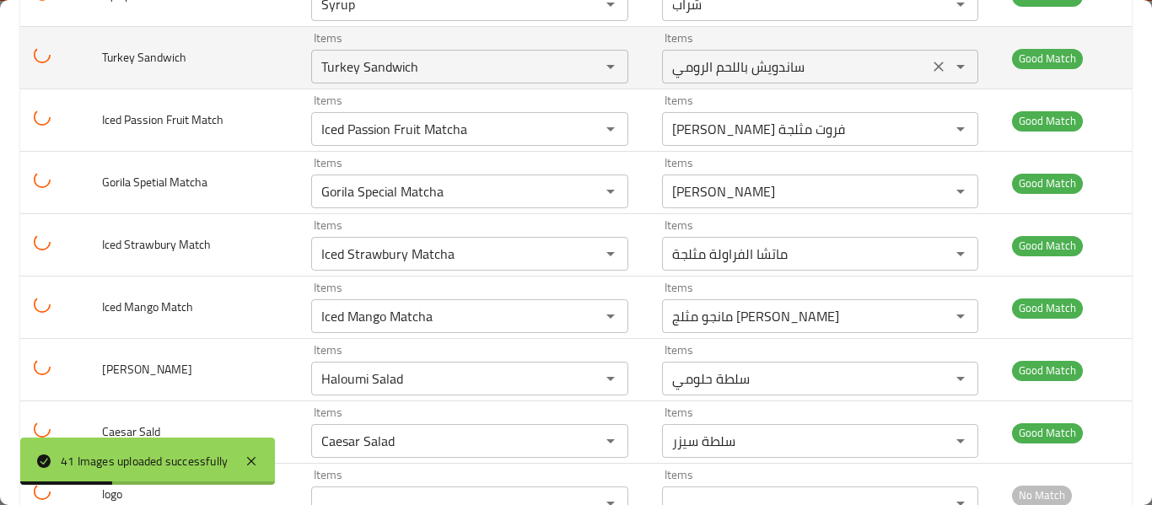
scroll to position [2346, 0]
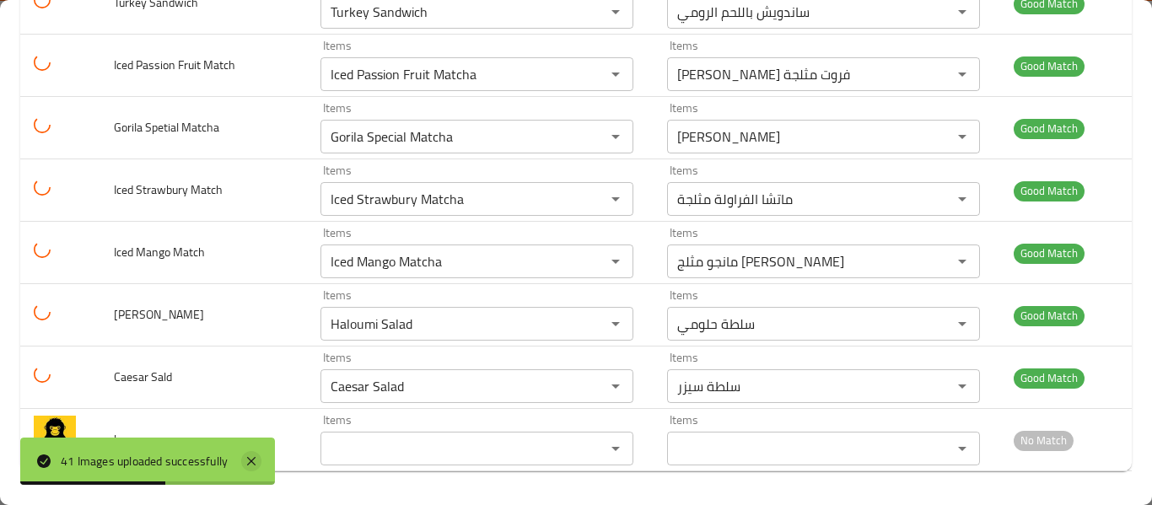
click at [260, 457] on icon at bounding box center [251, 461] width 20 height 20
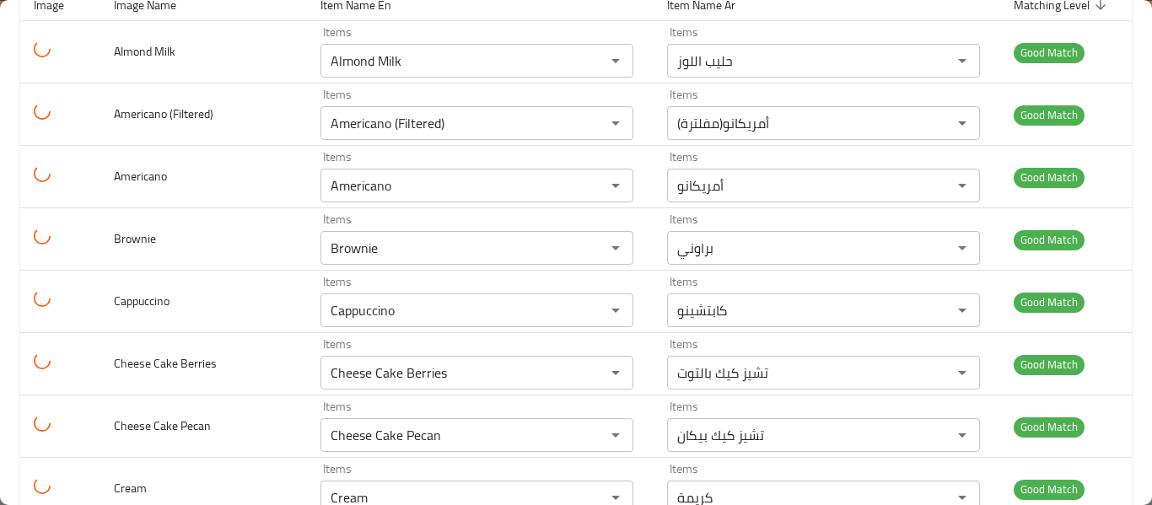
scroll to position [0, 0]
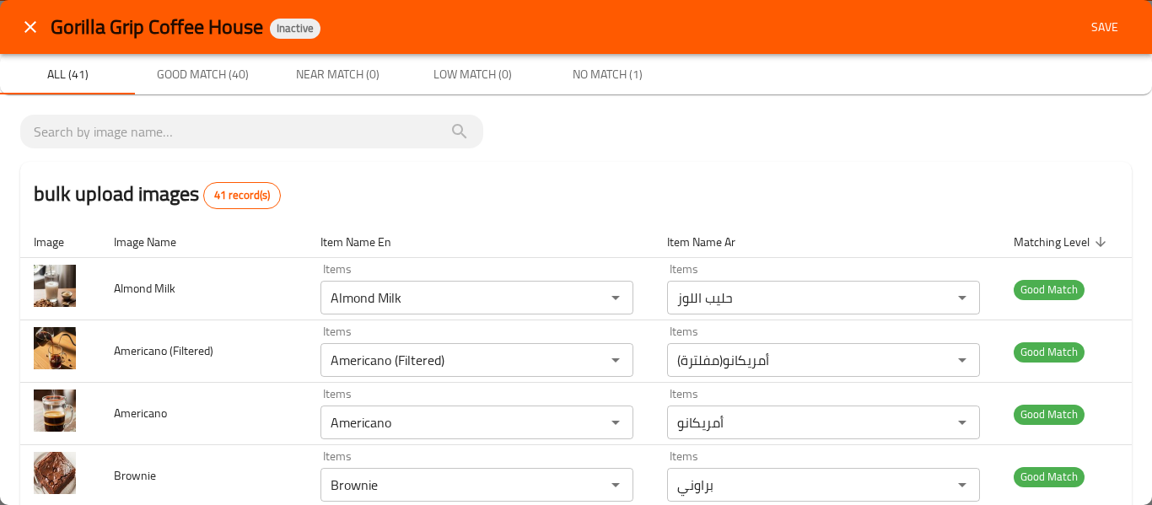
click at [1099, 31] on span "Save" at bounding box center [1105, 27] width 40 height 21
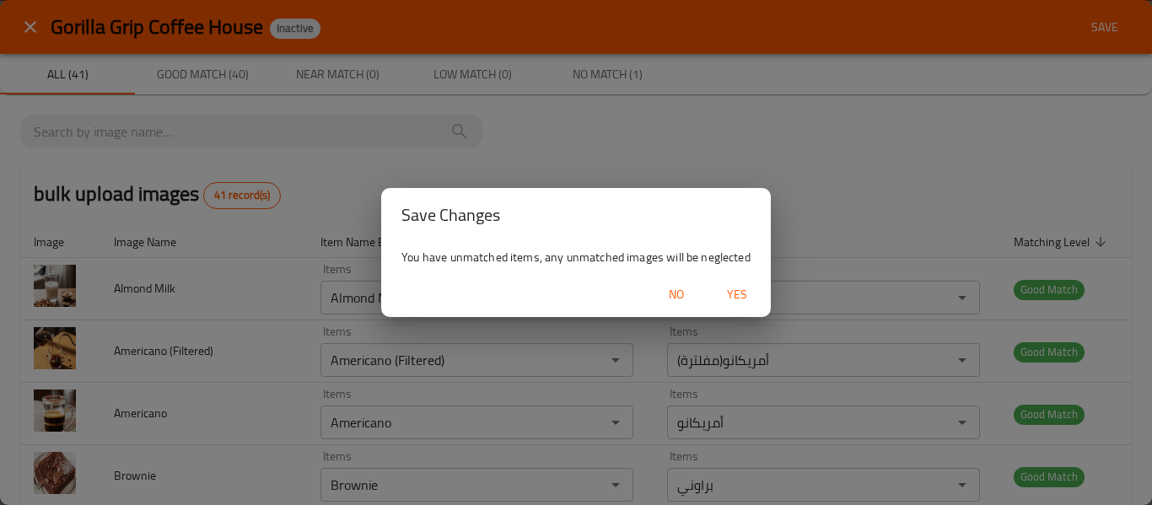
click at [751, 297] on span "Yes" at bounding box center [737, 294] width 40 height 21
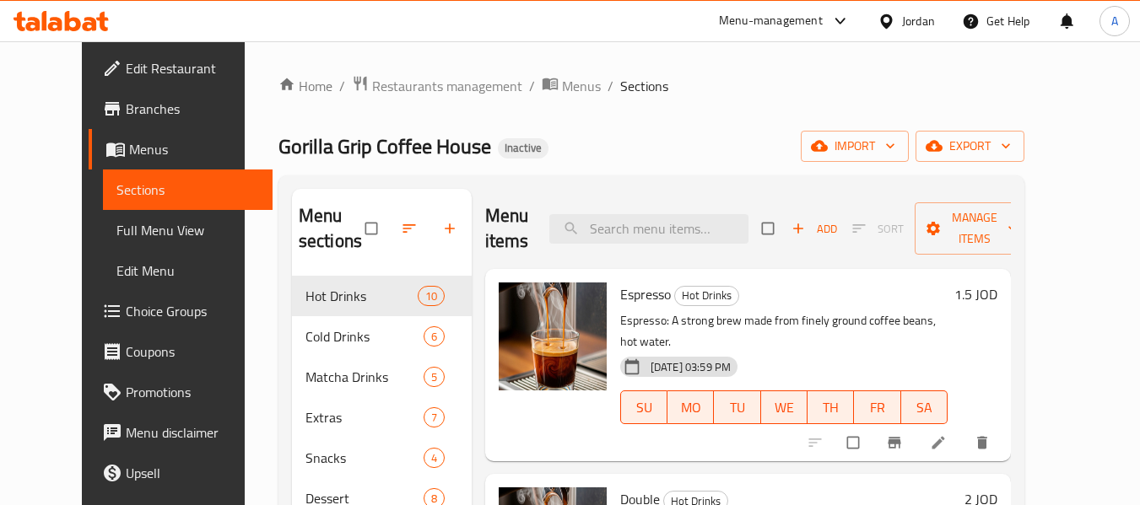
click at [121, 228] on span "Full Menu View" at bounding box center [187, 230] width 143 height 20
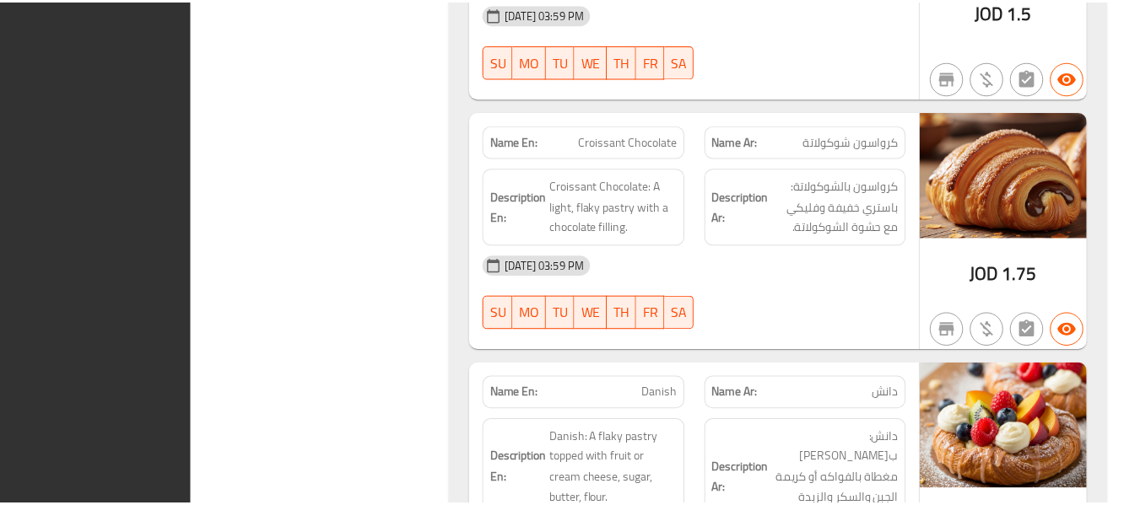
scroll to position [10609, 0]
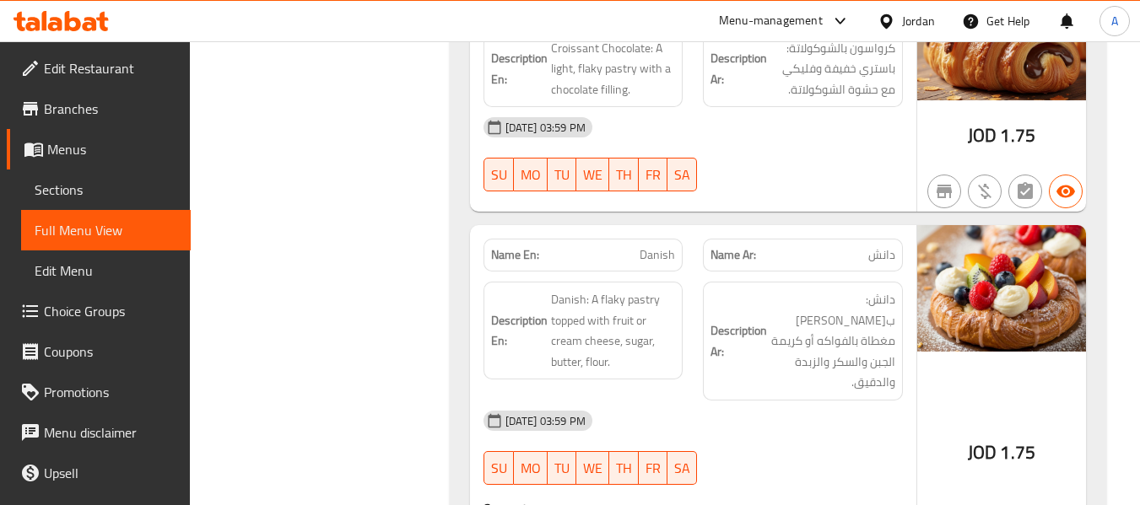
click at [909, 10] on div "Jordan" at bounding box center [906, 21] width 84 height 40
click at [918, 18] on div "Jordan" at bounding box center [918, 21] width 33 height 19
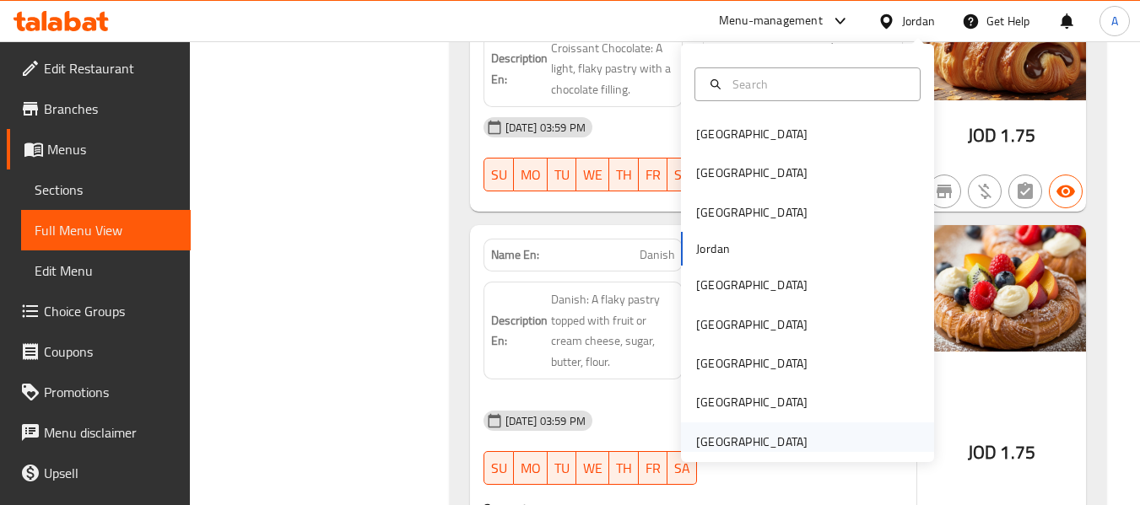
click at [796, 440] on div "United Arab Emirates" at bounding box center [751, 442] width 138 height 39
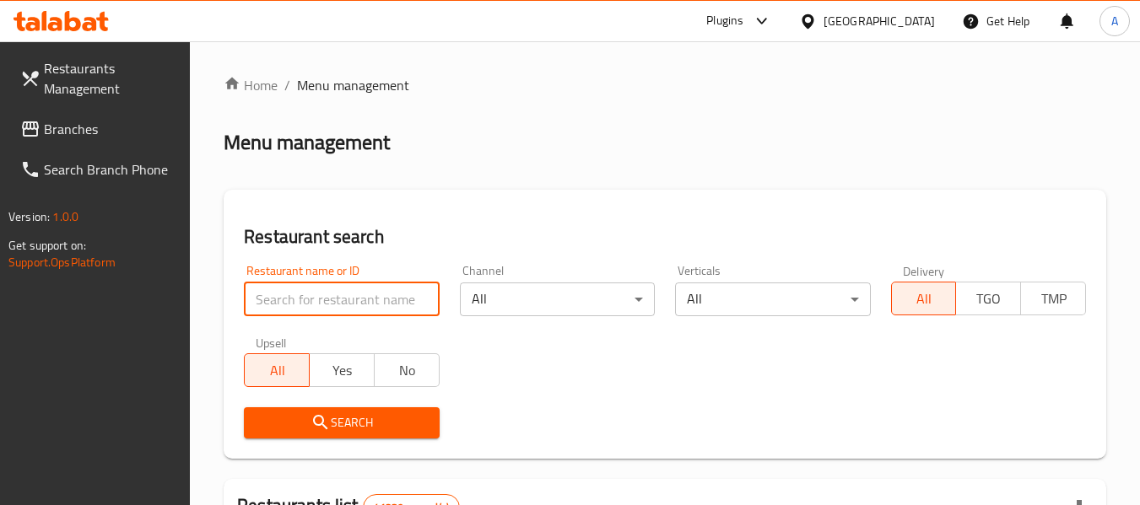
click at [293, 305] on input "search" at bounding box center [341, 300] width 195 height 34
paste input "777113"
type input "777113"
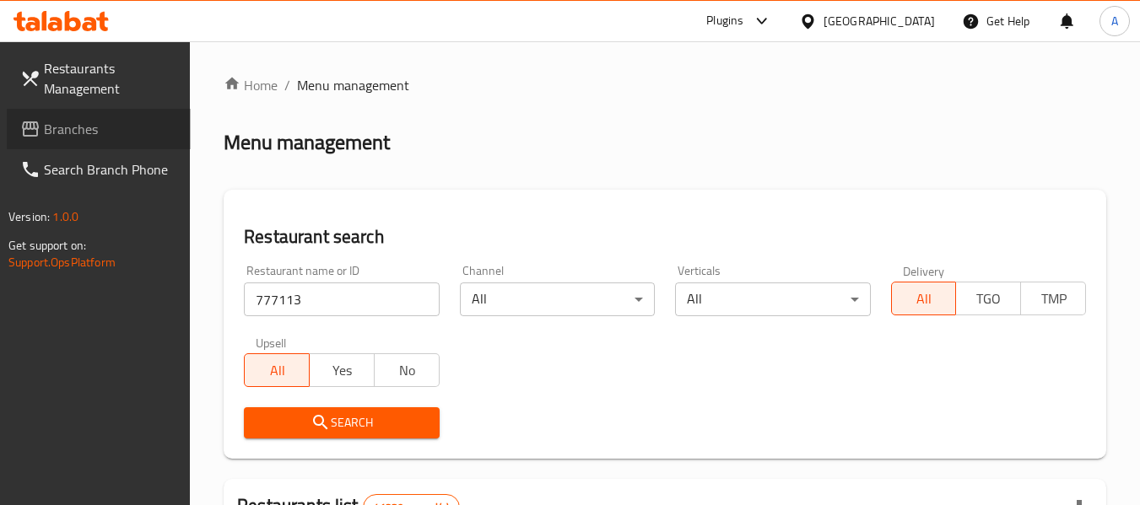
click at [62, 127] on span "Branches" at bounding box center [110, 129] width 133 height 20
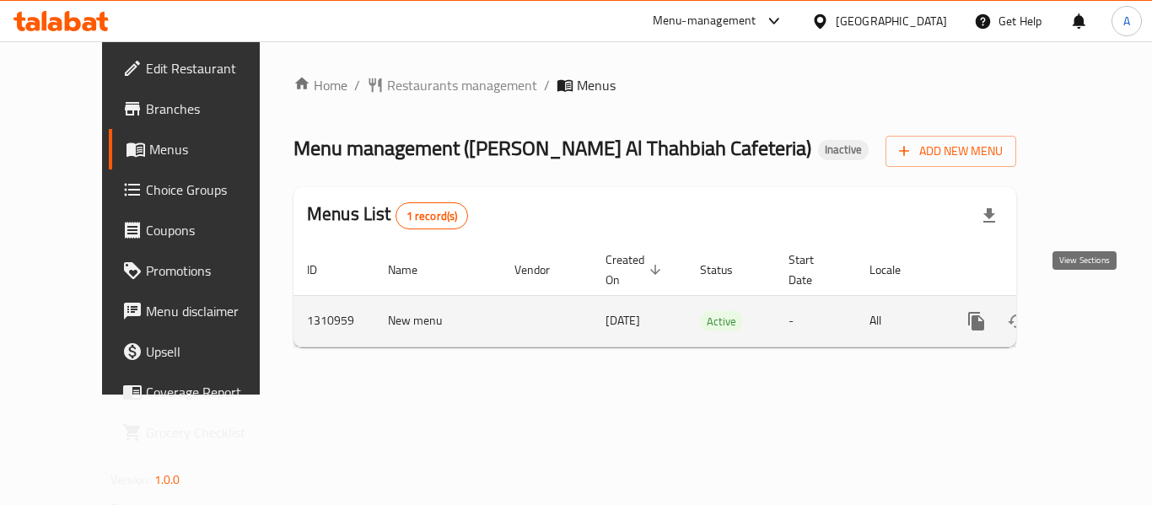
click at [1088, 311] on icon "enhanced table" at bounding box center [1098, 321] width 20 height 20
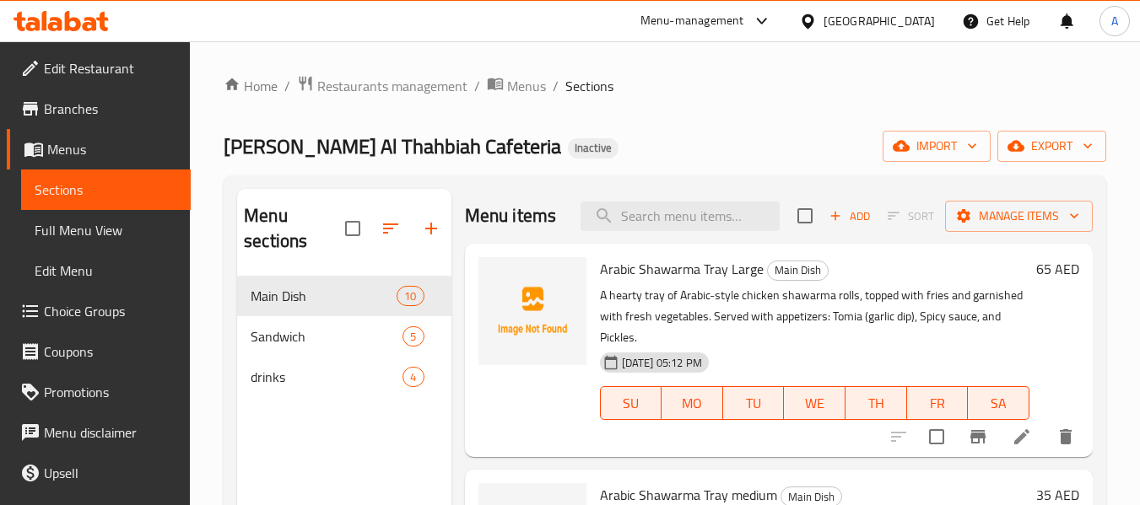
click at [79, 74] on span "Edit Restaurant" at bounding box center [110, 68] width 133 height 20
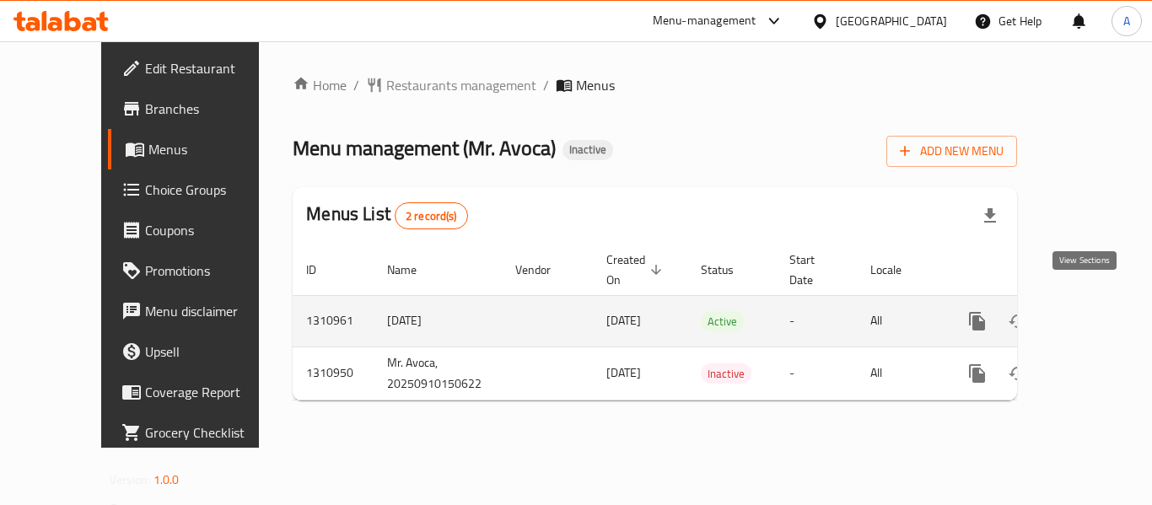
click at [1092, 314] on icon "enhanced table" at bounding box center [1099, 321] width 15 height 15
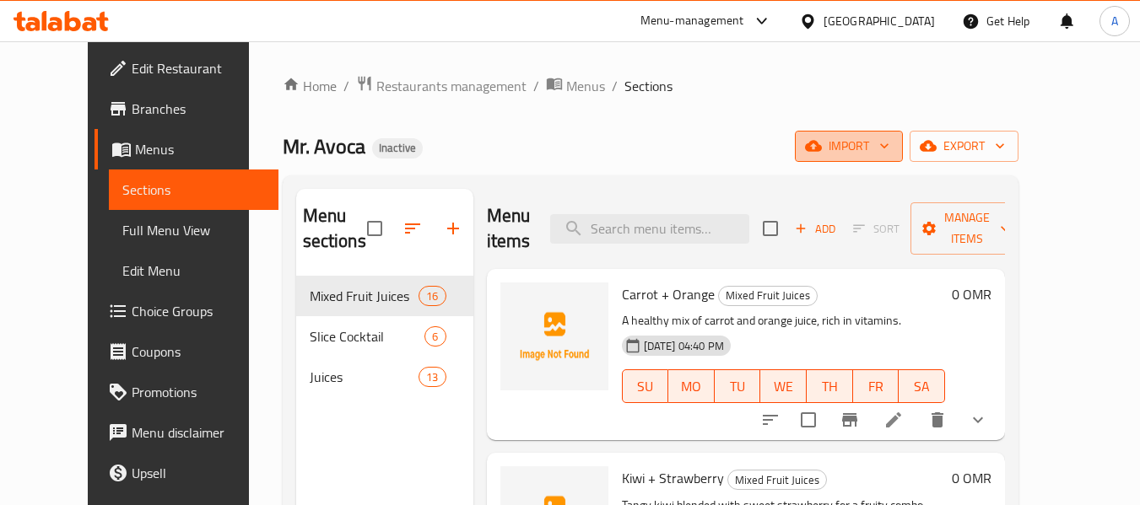
click at [889, 146] on span "import" at bounding box center [848, 146] width 81 height 21
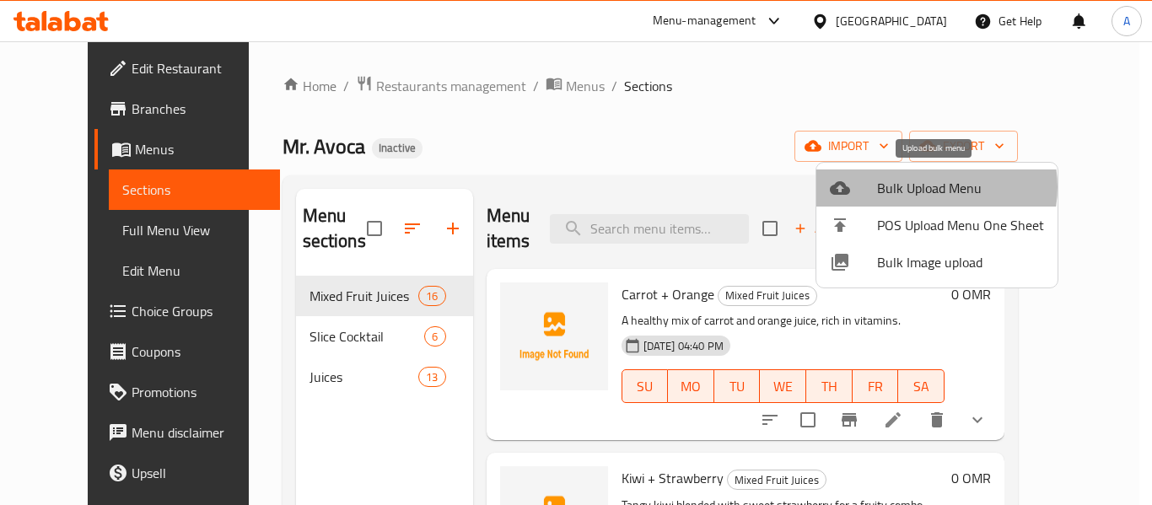
click at [930, 187] on span "Bulk Upload Menu" at bounding box center [960, 188] width 167 height 20
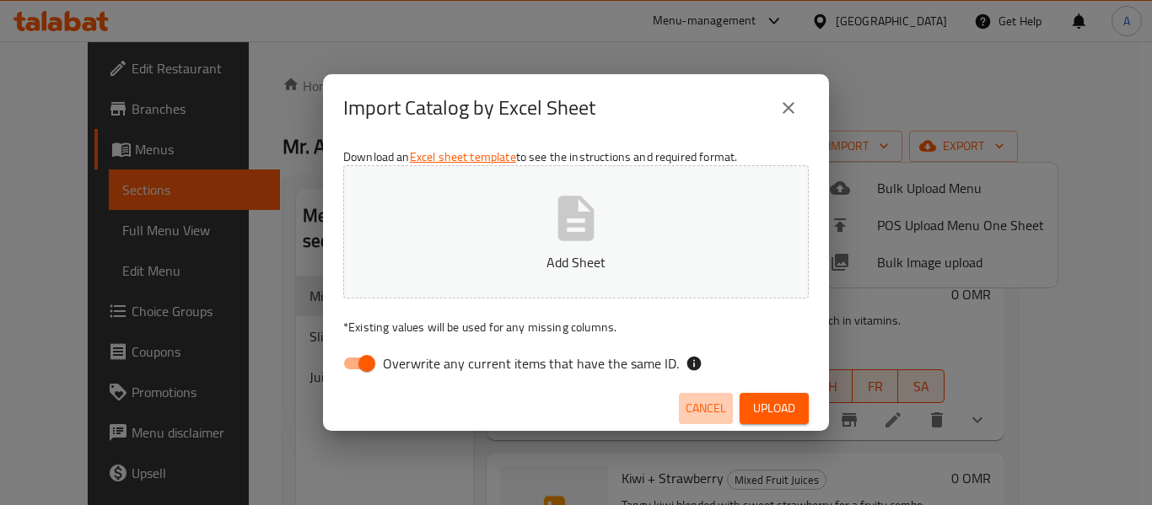
click at [695, 403] on span "Cancel" at bounding box center [706, 408] width 40 height 21
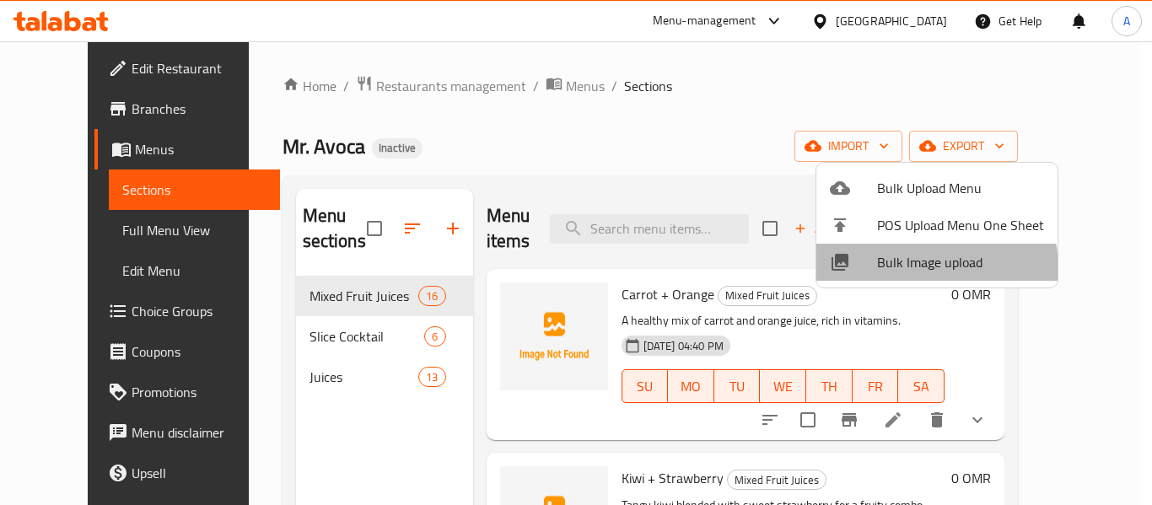
click at [928, 268] on span "Bulk Image upload" at bounding box center [960, 262] width 167 height 20
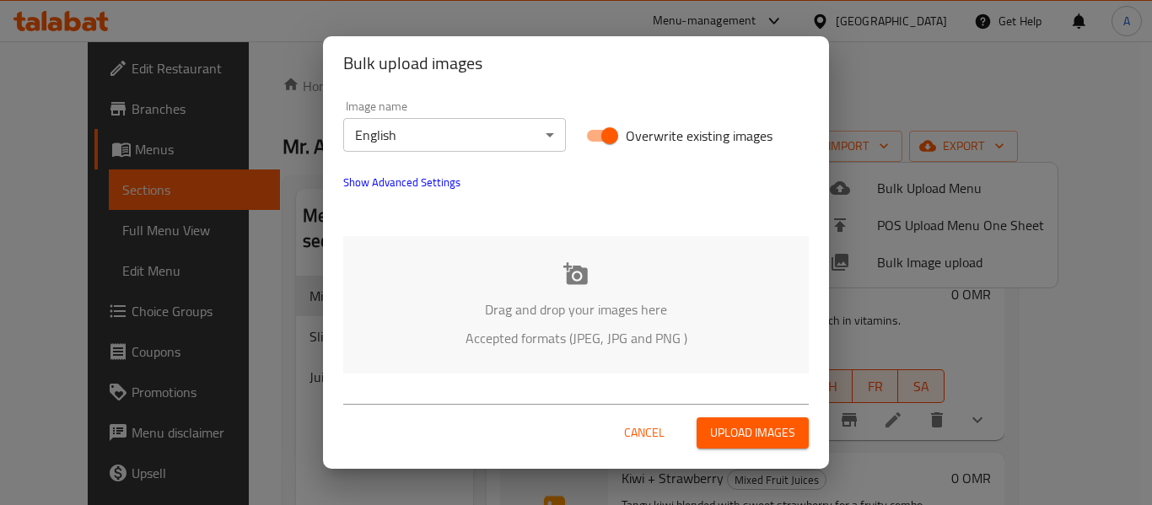
click at [508, 213] on div at bounding box center [576, 212] width 486 height 20
click at [533, 289] on div "Drag and drop your images here Accepted formats (JPEG, JPG and PNG )" at bounding box center [576, 305] width 466 height 138
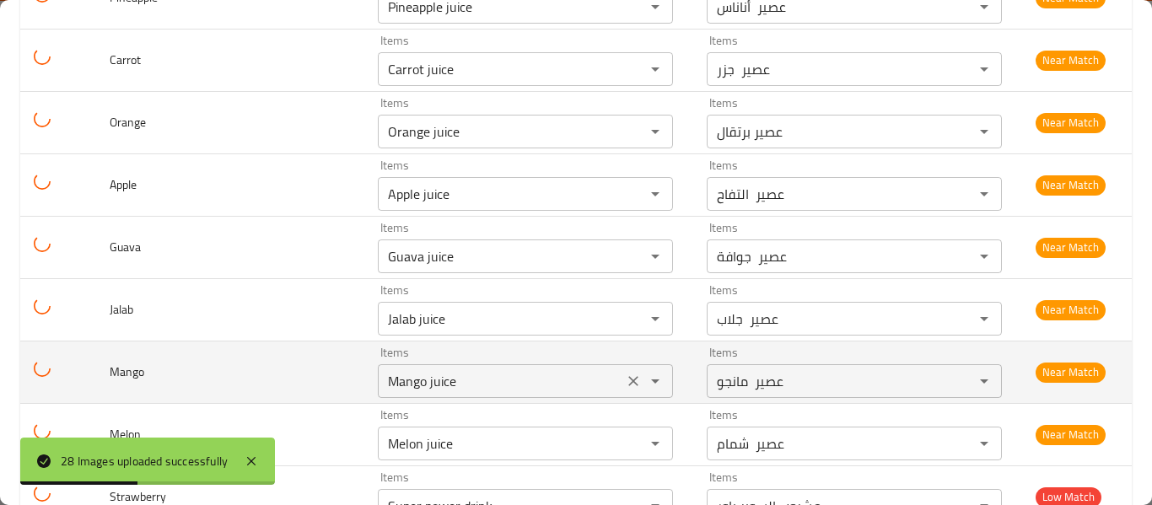
scroll to position [1554, 0]
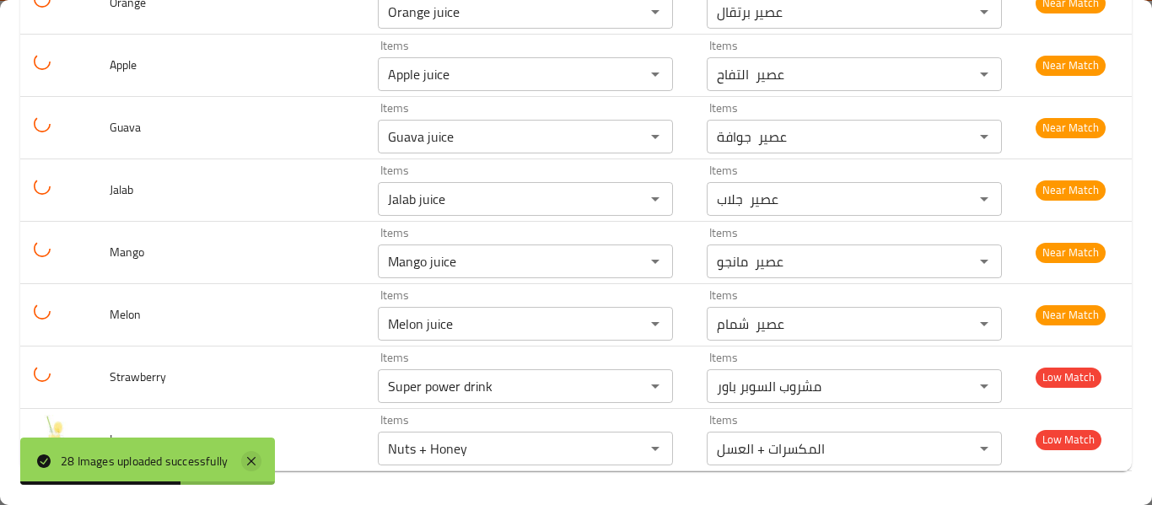
click at [247, 458] on icon at bounding box center [251, 461] width 20 height 20
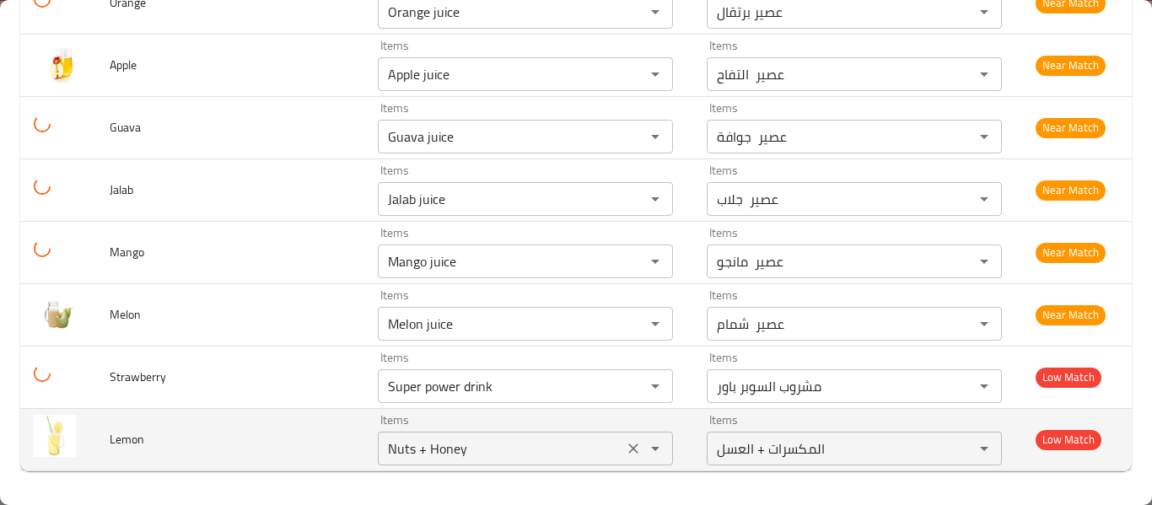
click at [625, 449] on icon "Clear" at bounding box center [633, 448] width 17 height 17
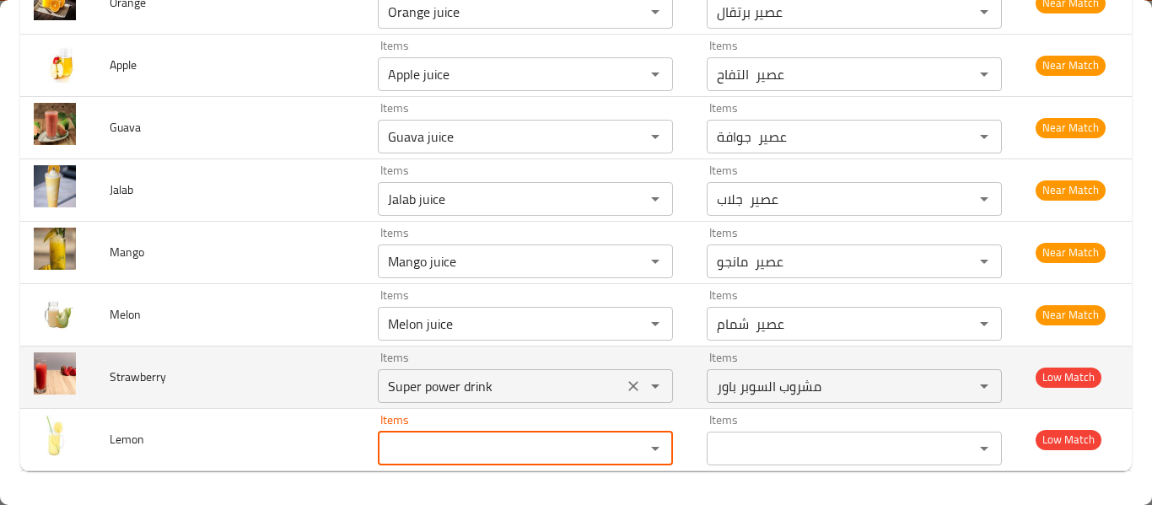
click at [626, 387] on icon "Clear" at bounding box center [633, 386] width 17 height 17
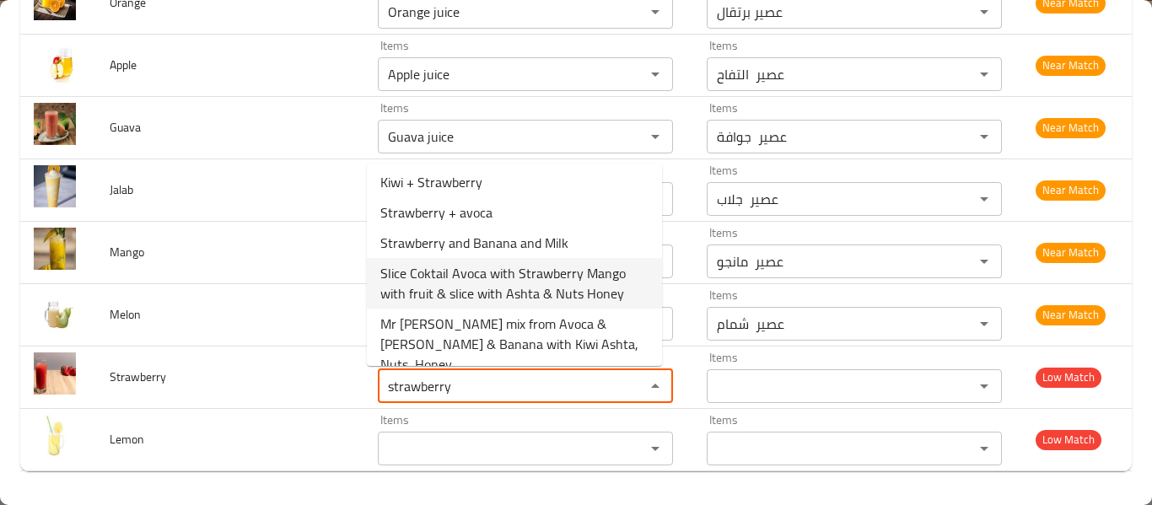
scroll to position [0, 0]
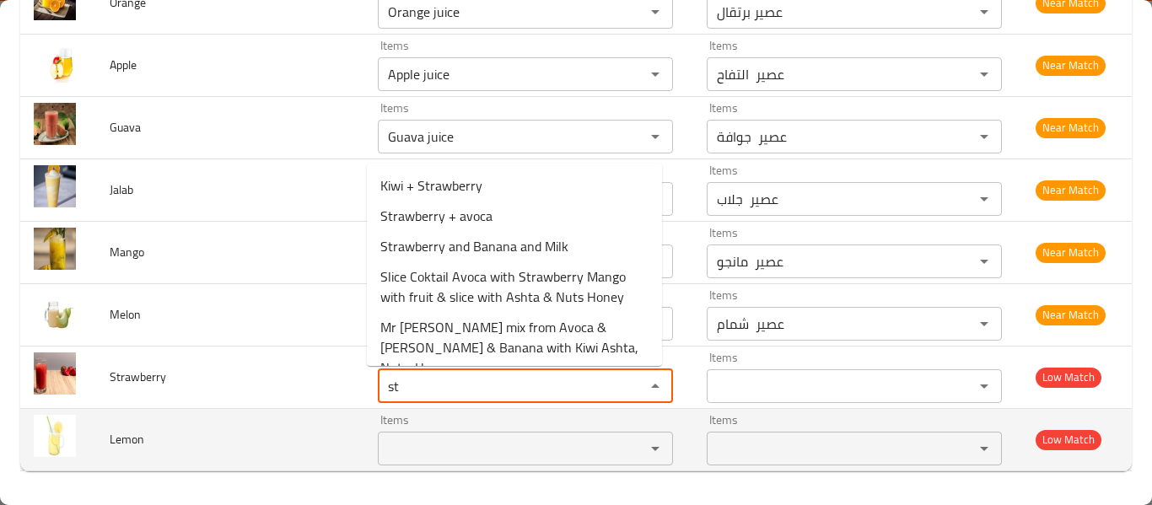
type input "s"
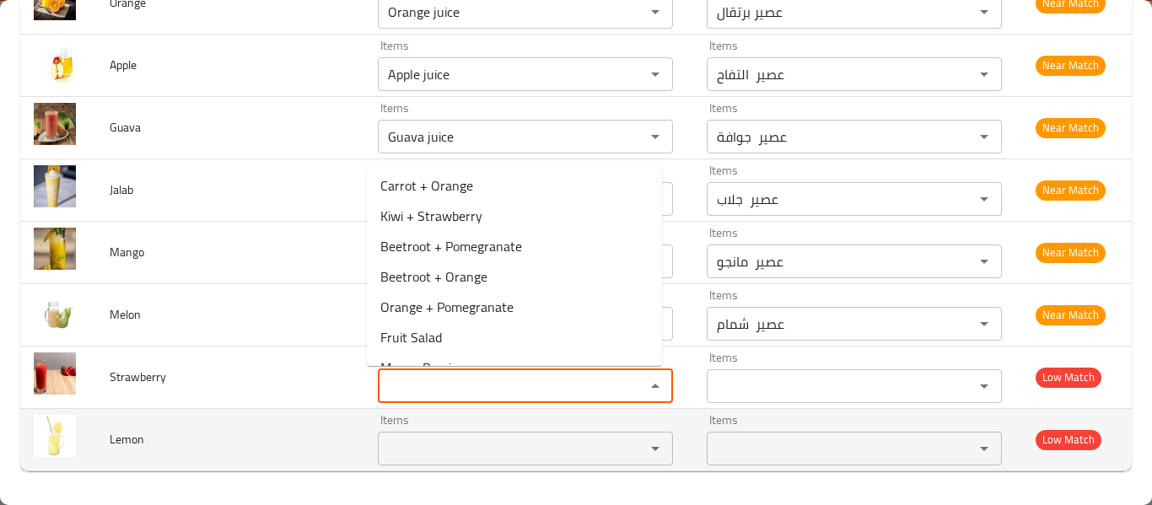
click at [437, 451] on input "Items" at bounding box center [500, 449] width 235 height 24
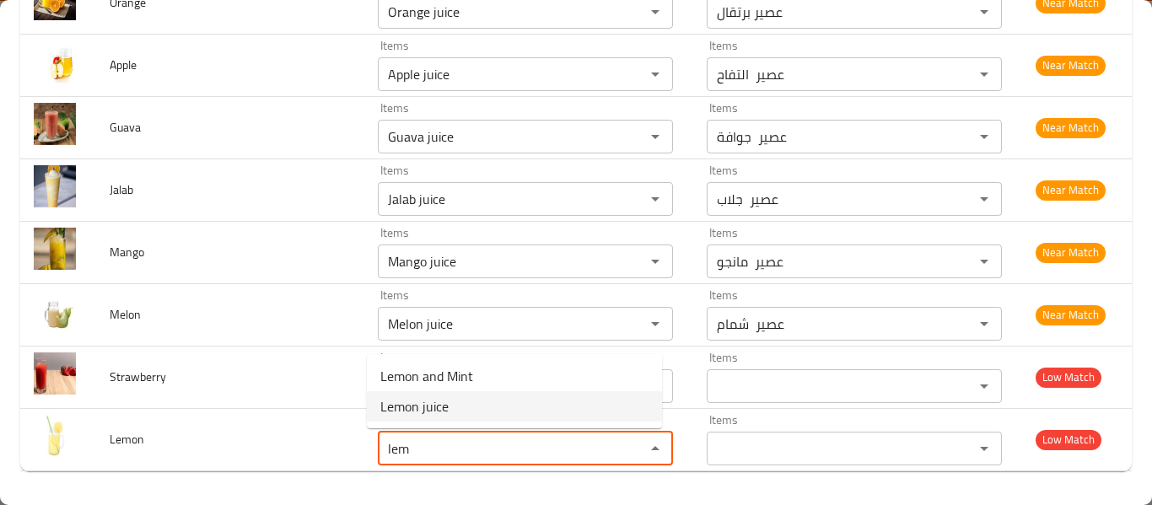
click at [452, 396] on li "Lemon juice" at bounding box center [514, 406] width 295 height 30
type input "Lemon juice"
type input "عصير ليمون"
type input "Lemon juice"
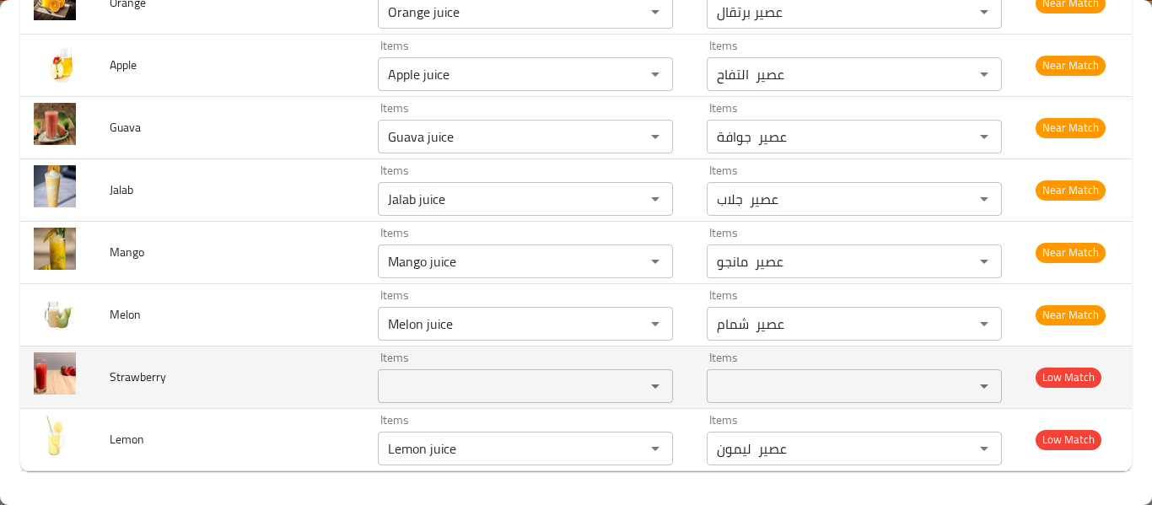
click at [454, 389] on input "Items" at bounding box center [500, 387] width 235 height 24
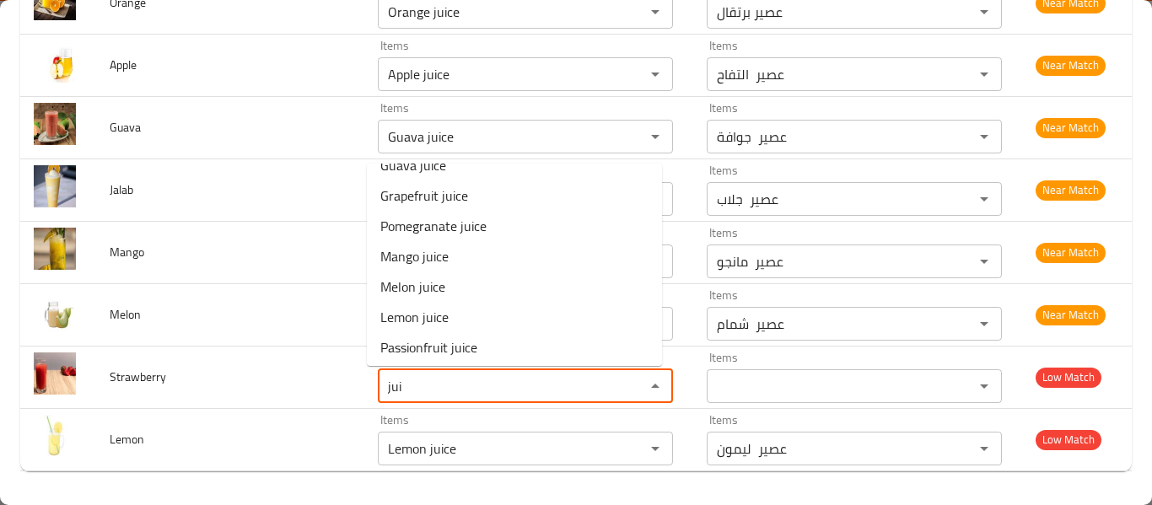
scroll to position [287, 0]
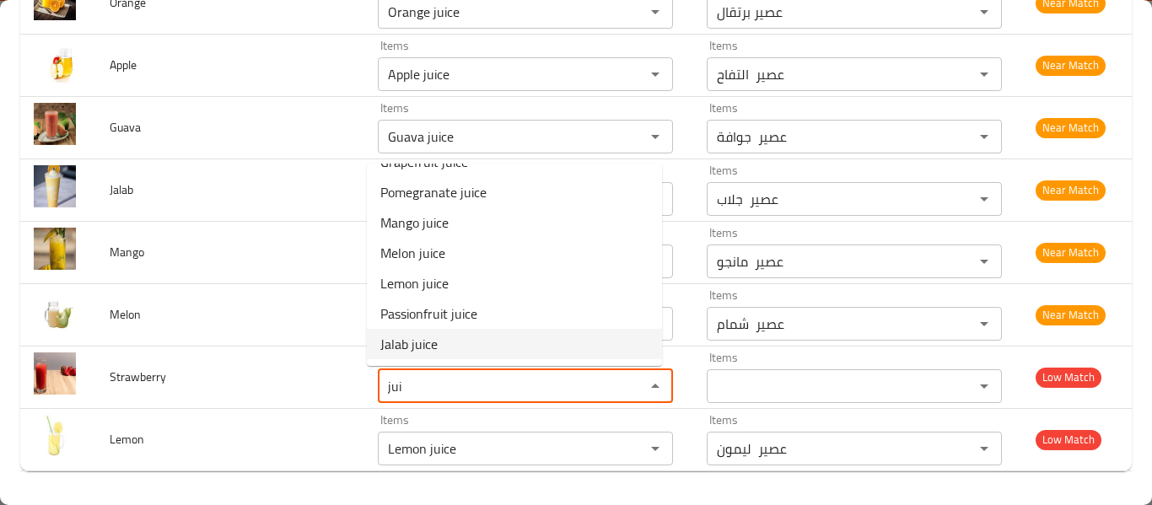
type input "jui"
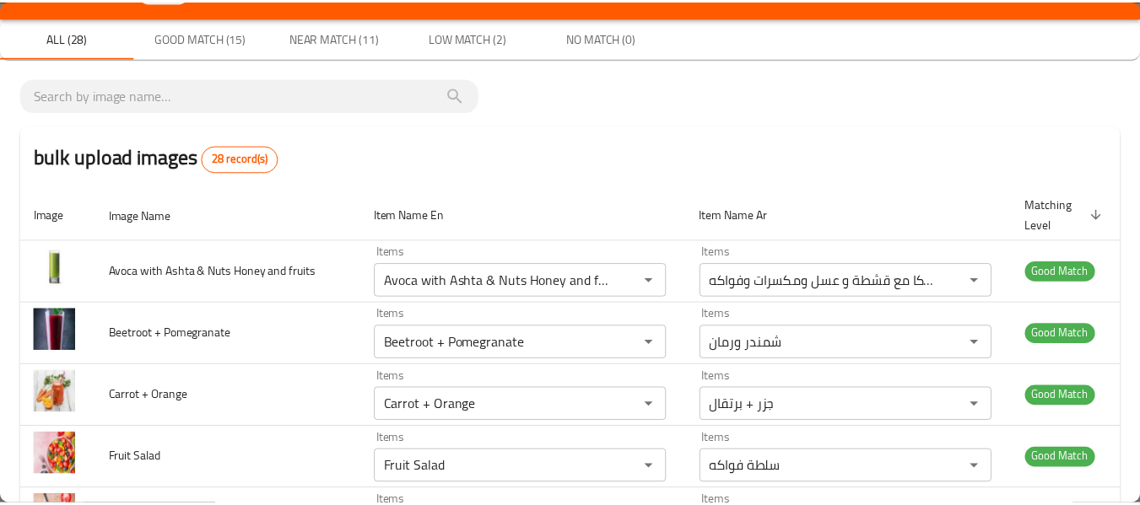
scroll to position [0, 0]
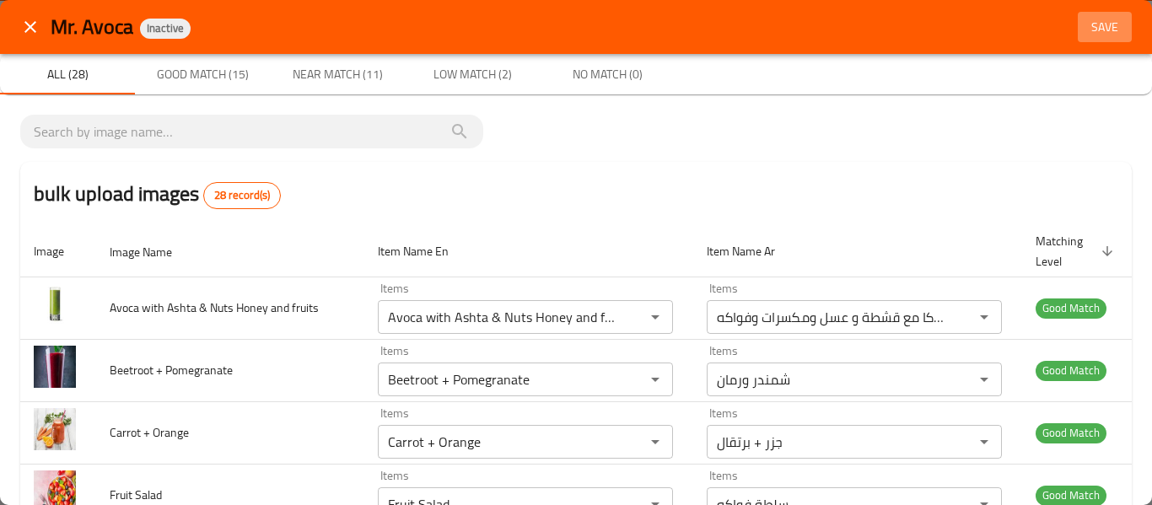
click at [1093, 28] on span "Save" at bounding box center [1105, 27] width 40 height 21
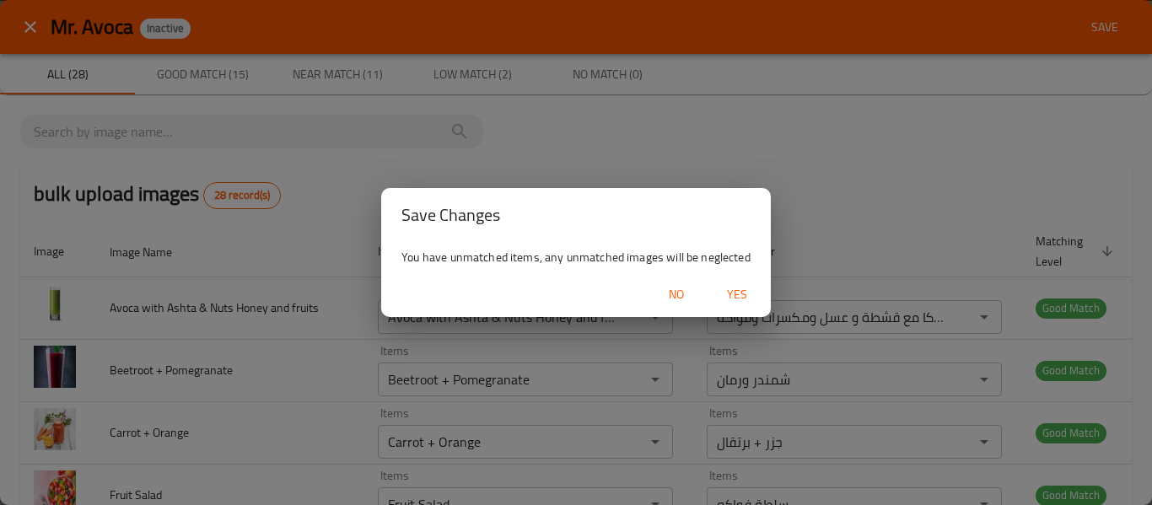
click at [737, 293] on span "Yes" at bounding box center [737, 294] width 40 height 21
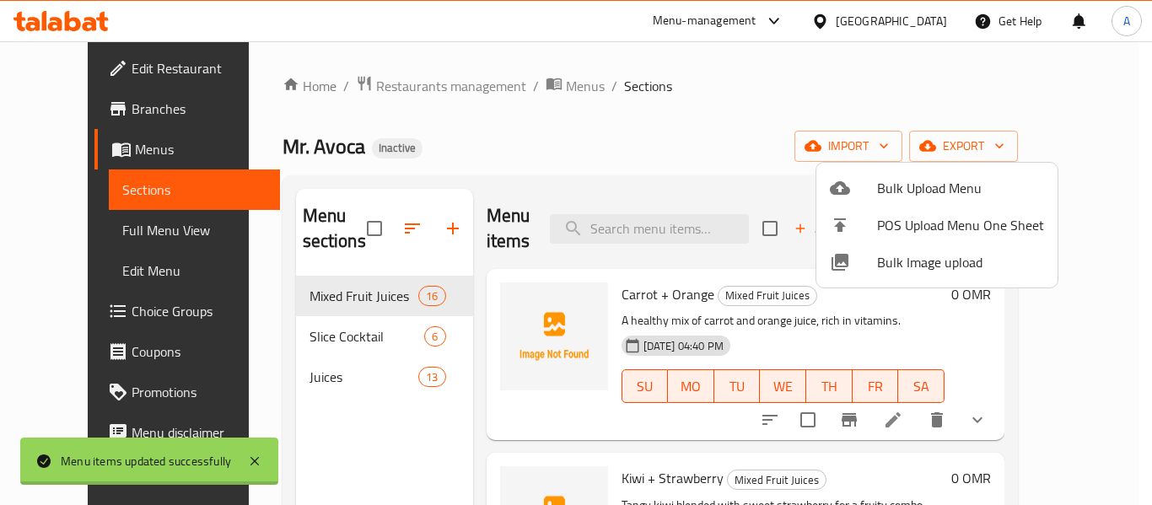
click at [99, 237] on div at bounding box center [576, 252] width 1152 height 505
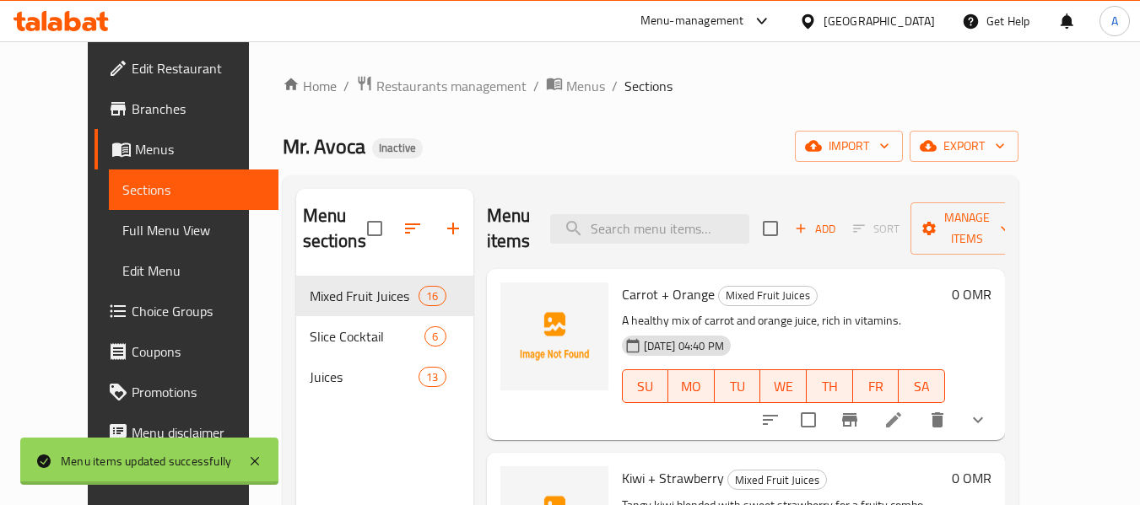
click at [122, 237] on span "Full Menu View" at bounding box center [193, 230] width 143 height 20
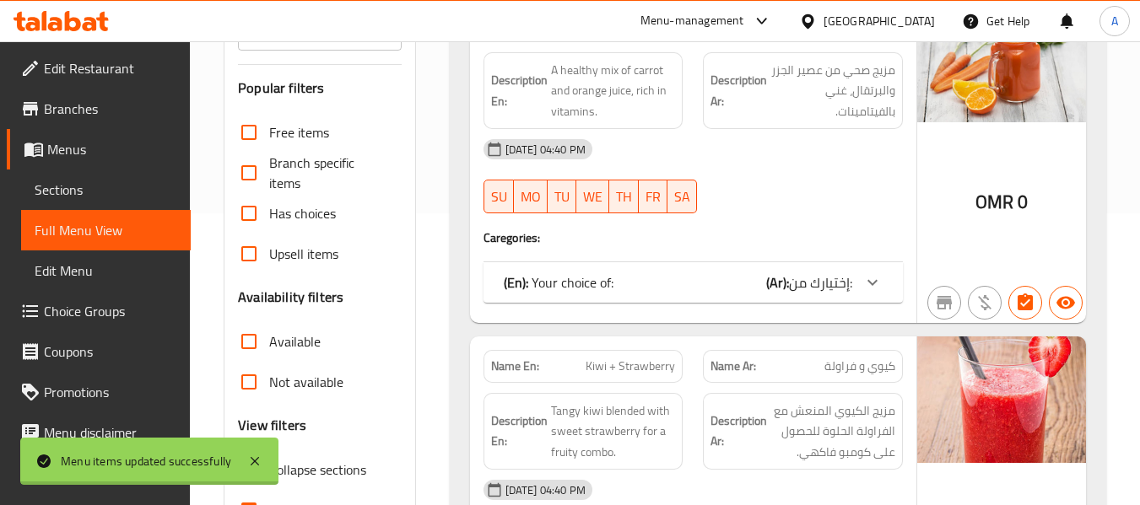
scroll to position [169, 0]
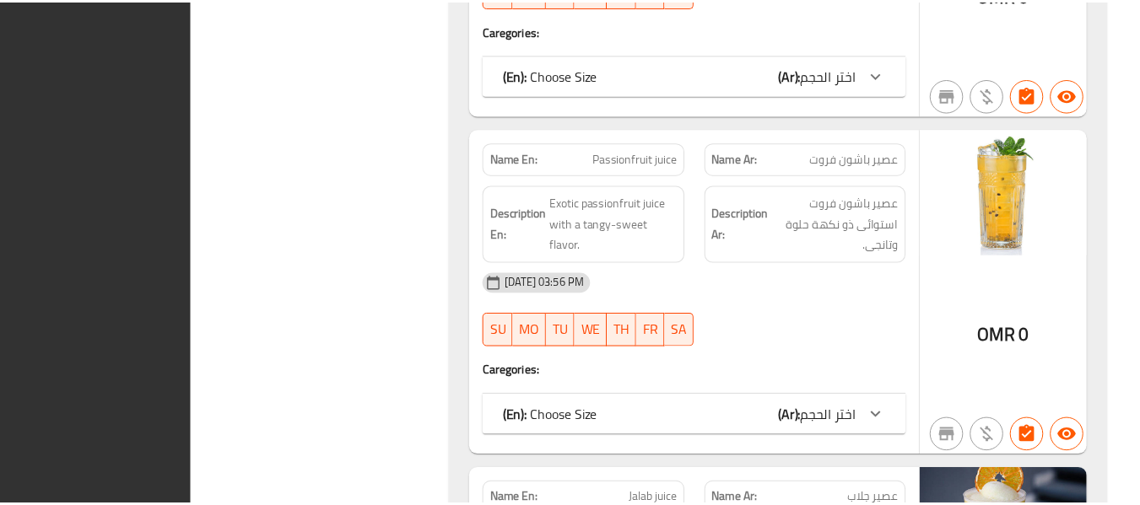
scroll to position [12034, 0]
